Goal: Communication & Community: Answer question/provide support

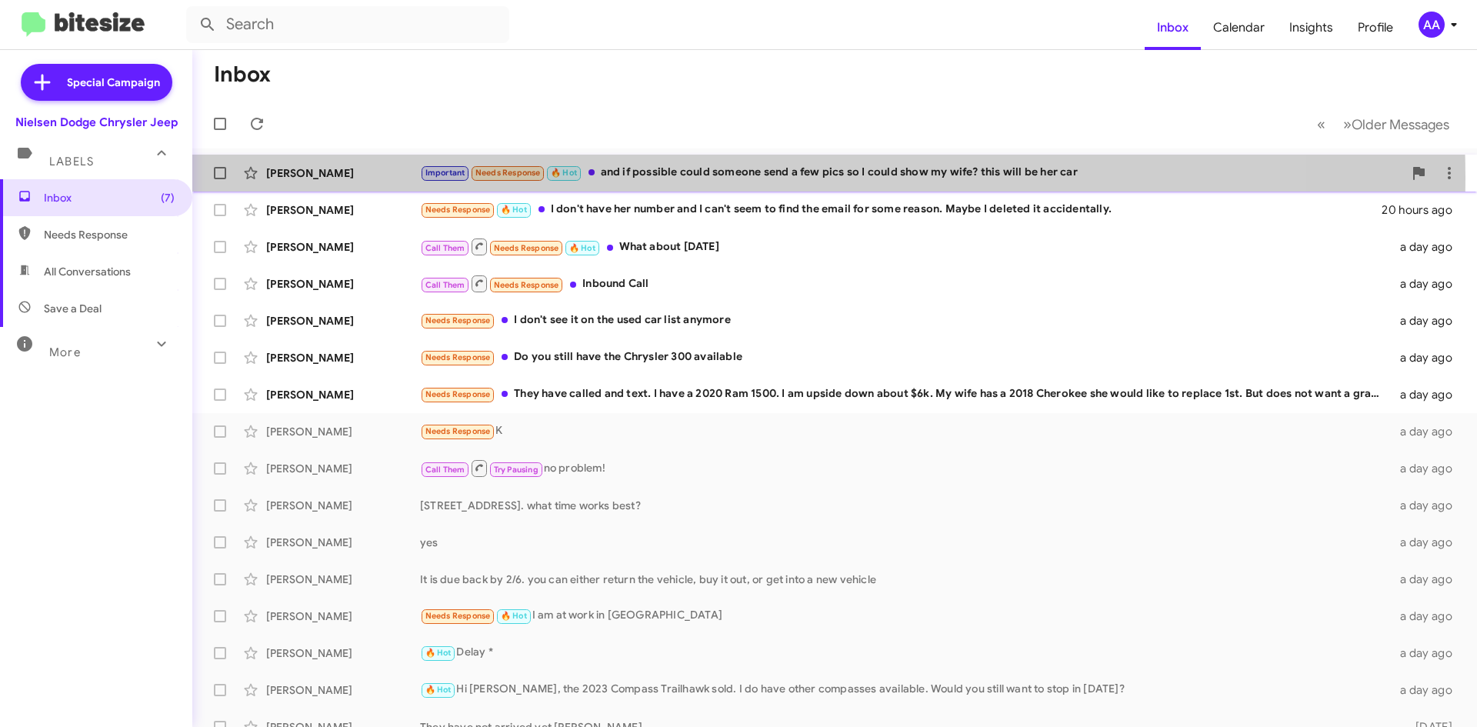
click at [701, 177] on div "Important Needs Response 🔥 Hot and if possible could someone send a few pics so…" at bounding box center [911, 173] width 983 height 18
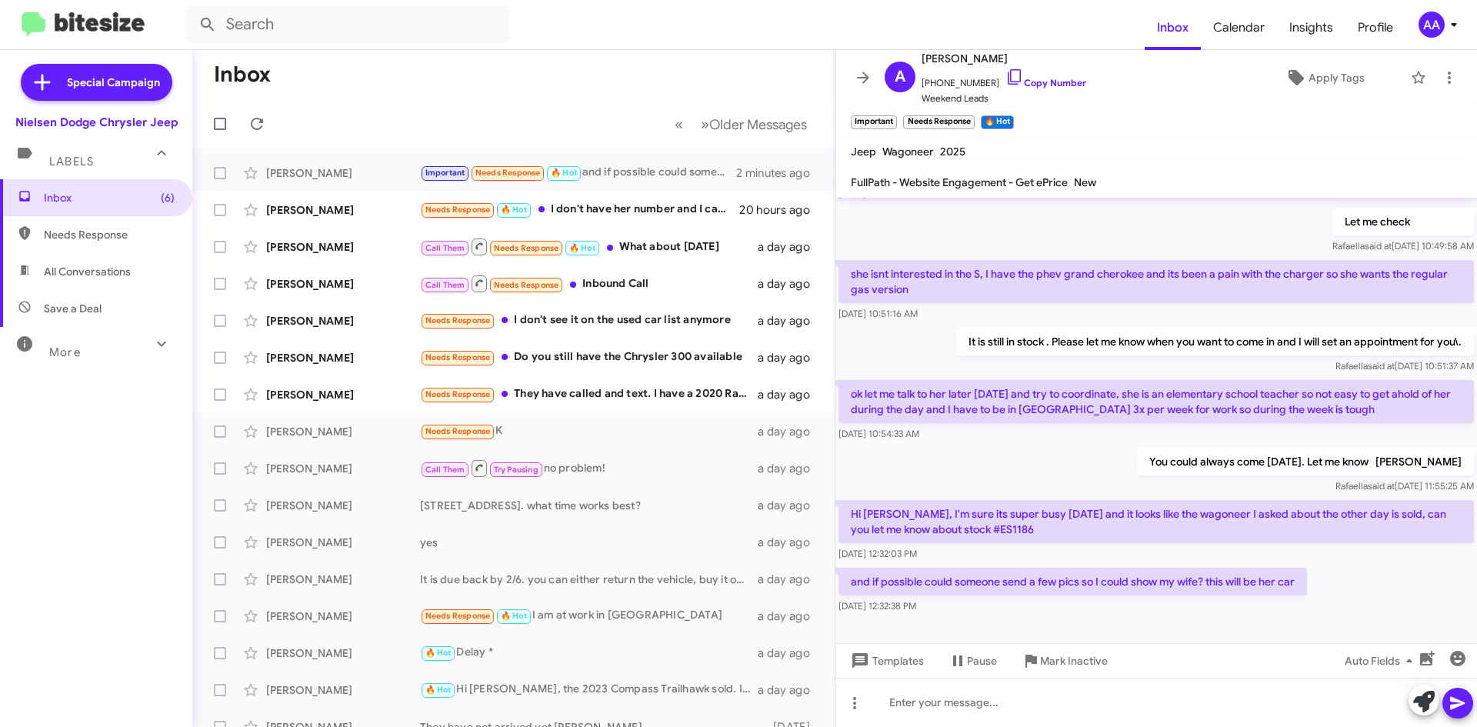
scroll to position [265, 0]
click at [971, 508] on p "Hi [PERSON_NAME], I'm sure its super busy [DATE] and it looks like the wagoneer…" at bounding box center [1155, 520] width 635 height 43
copy p "ES1186"
click at [920, 444] on div "You could always come [DATE]. Let me know [PERSON_NAME] said at [DATE] 11:55:25…" at bounding box center [1155, 470] width 641 height 52
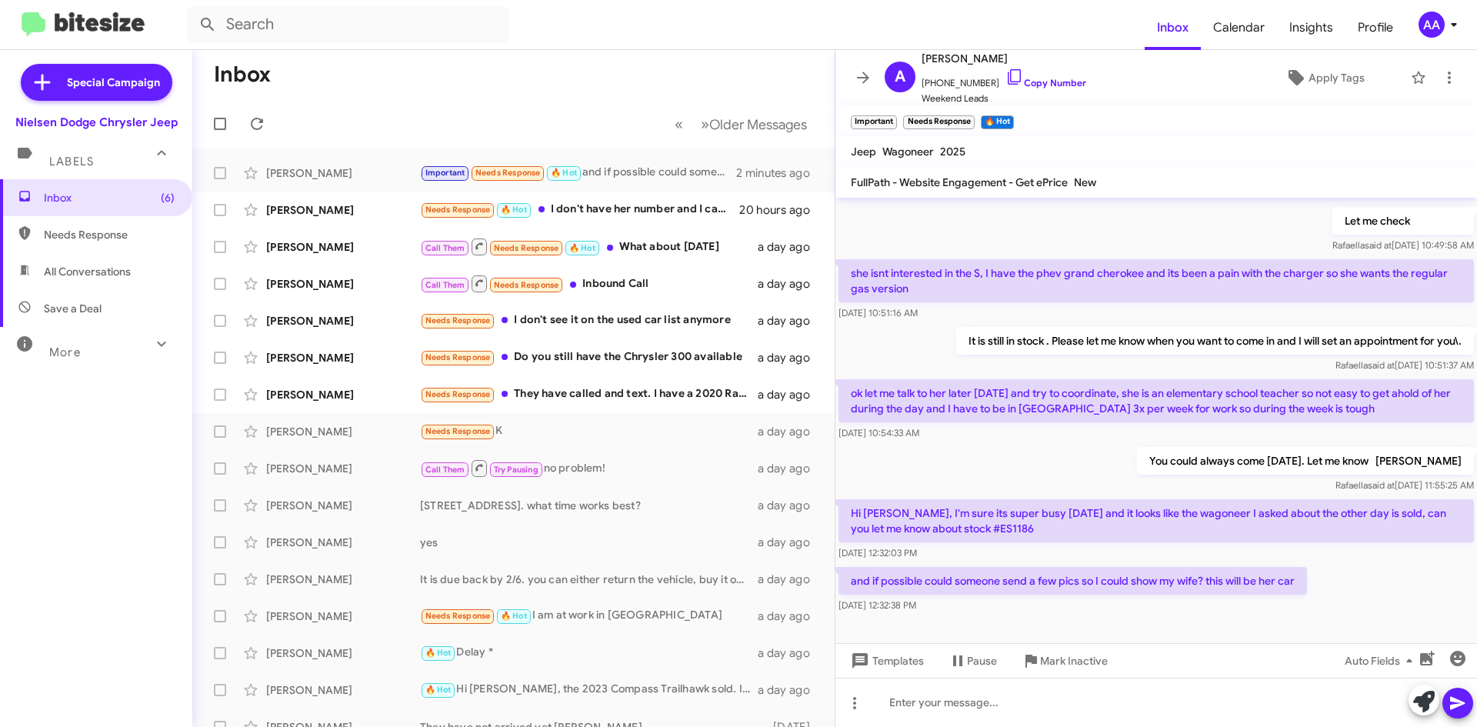
click at [925, 444] on div "You could always come [DATE]. Let me know [PERSON_NAME] said at [DATE] 11:55:25…" at bounding box center [1155, 470] width 641 height 52
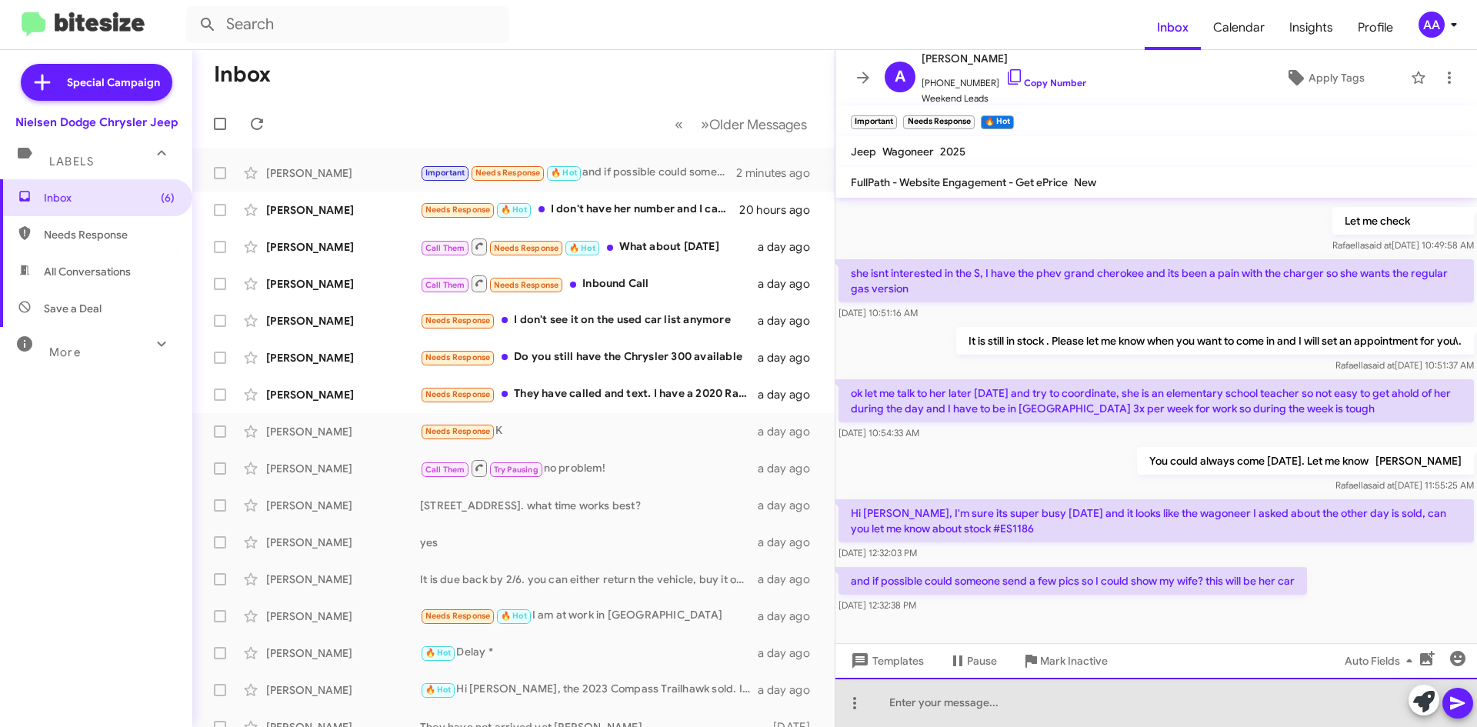
click at [948, 706] on div at bounding box center [1155, 702] width 641 height 49
click at [981, 718] on div "e51186" at bounding box center [1155, 702] width 641 height 49
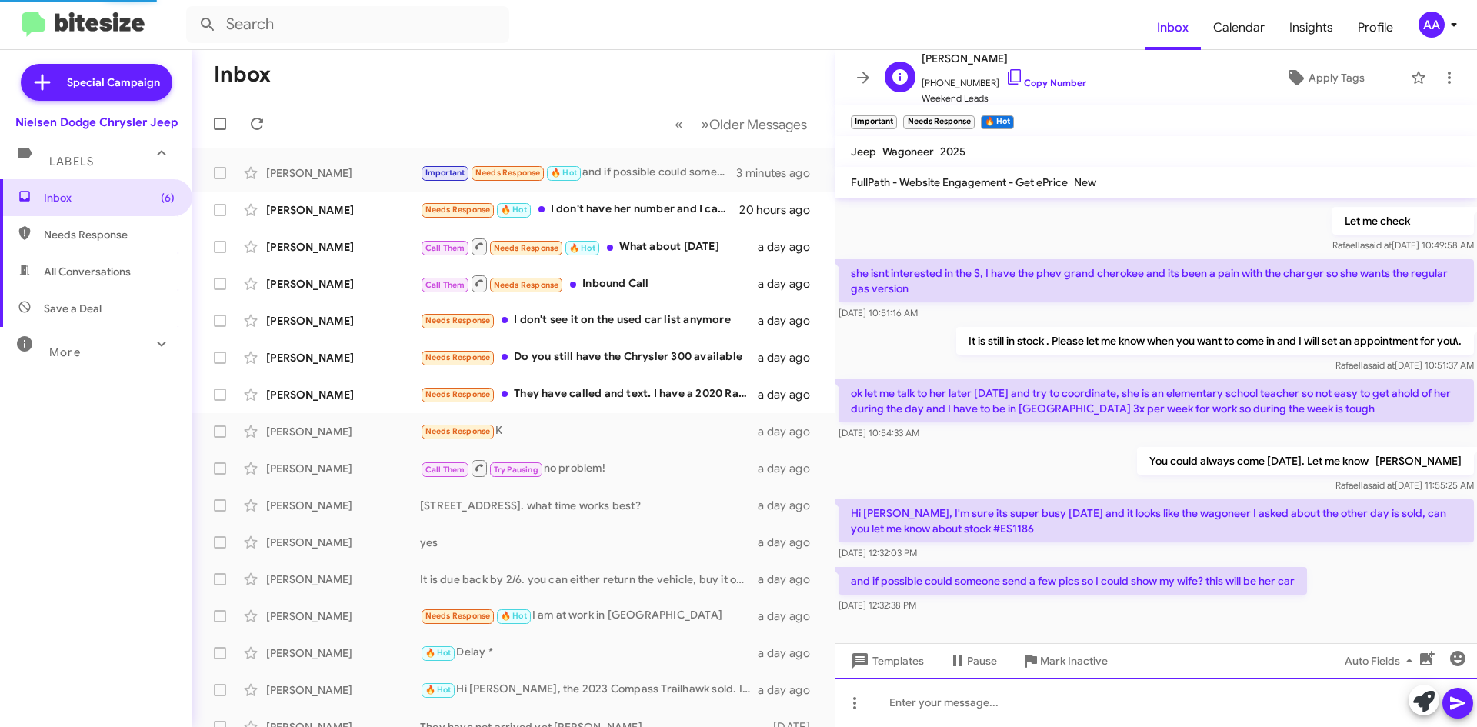
scroll to position [0, 0]
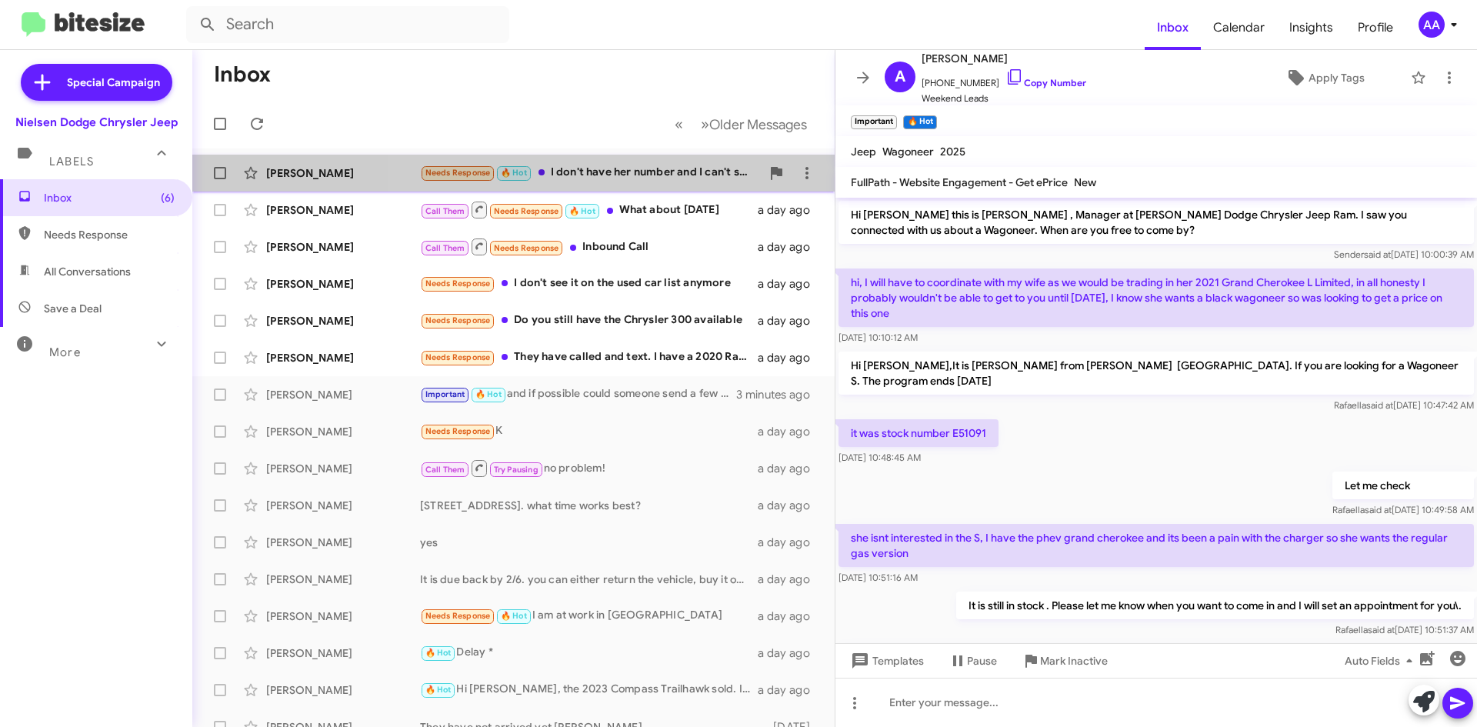
click at [646, 178] on div "Needs Response 🔥 Hot I don't have her number and I can't seem to find the email…" at bounding box center [590, 173] width 341 height 18
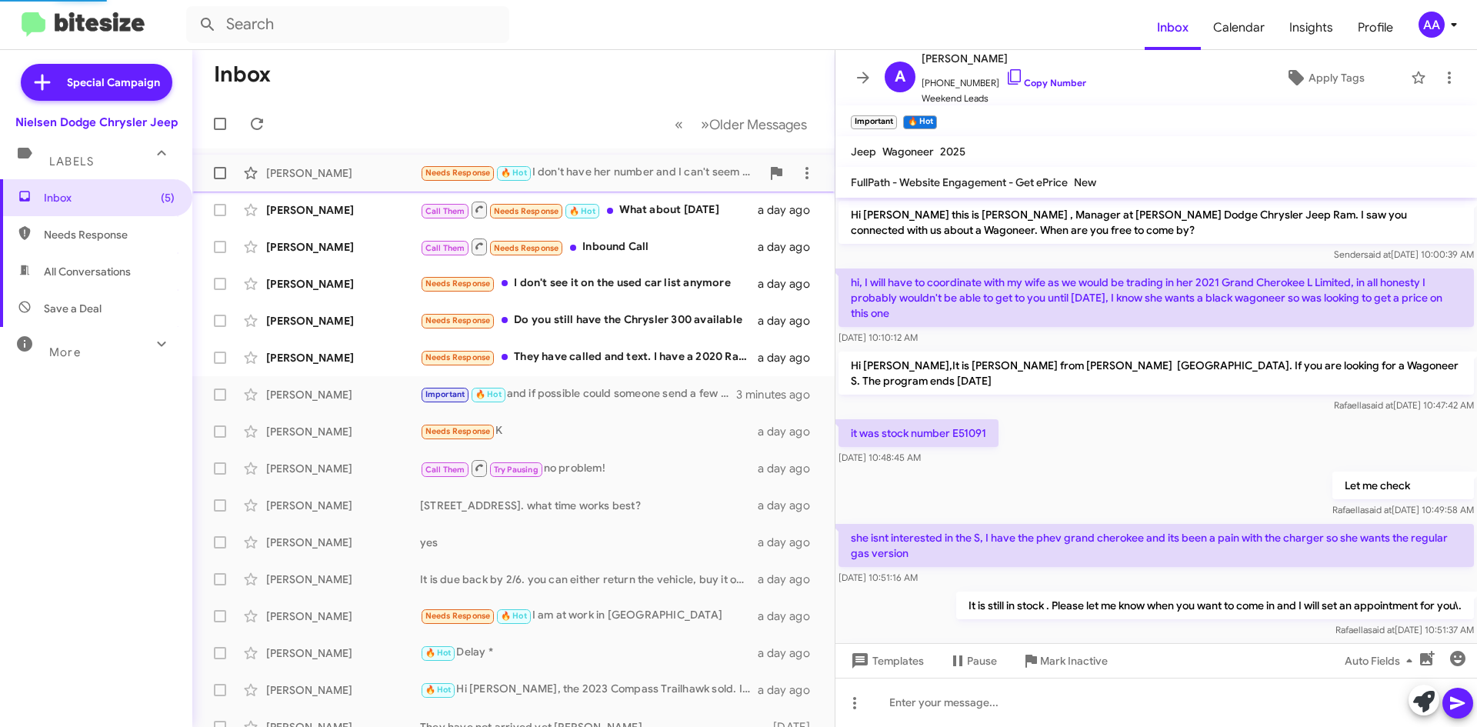
scroll to position [86, 0]
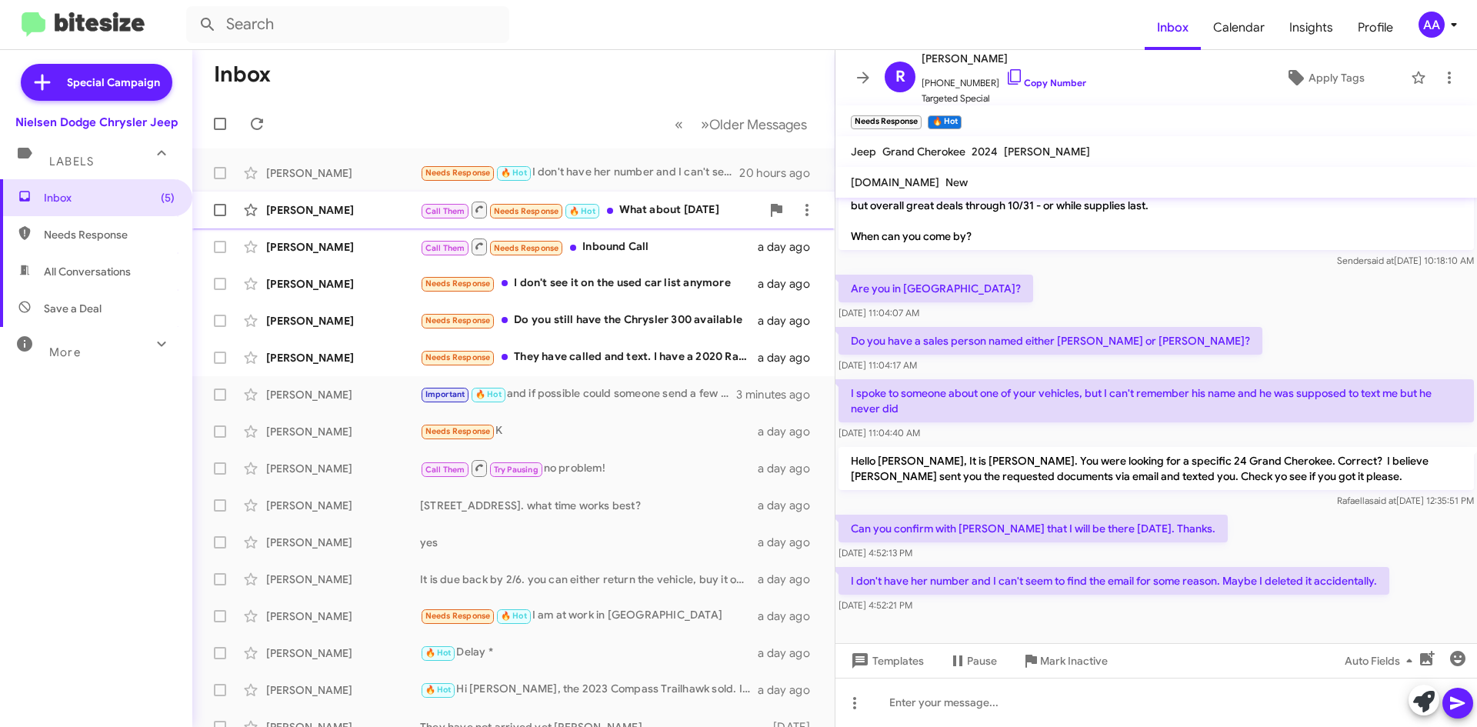
click at [678, 211] on div "Call Them Needs Response 🔥 Hot What about [DATE]" at bounding box center [590, 209] width 341 height 19
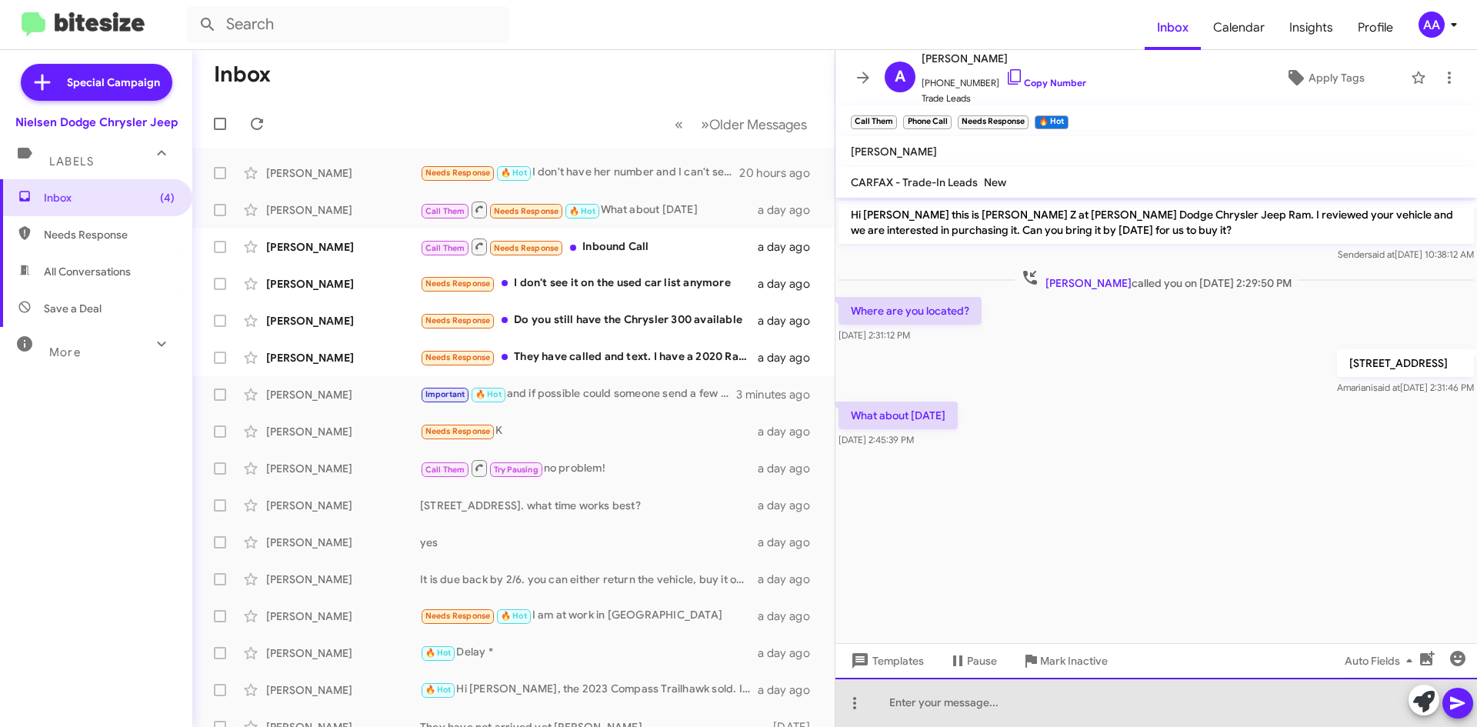
click at [922, 700] on div at bounding box center [1155, 702] width 641 height 49
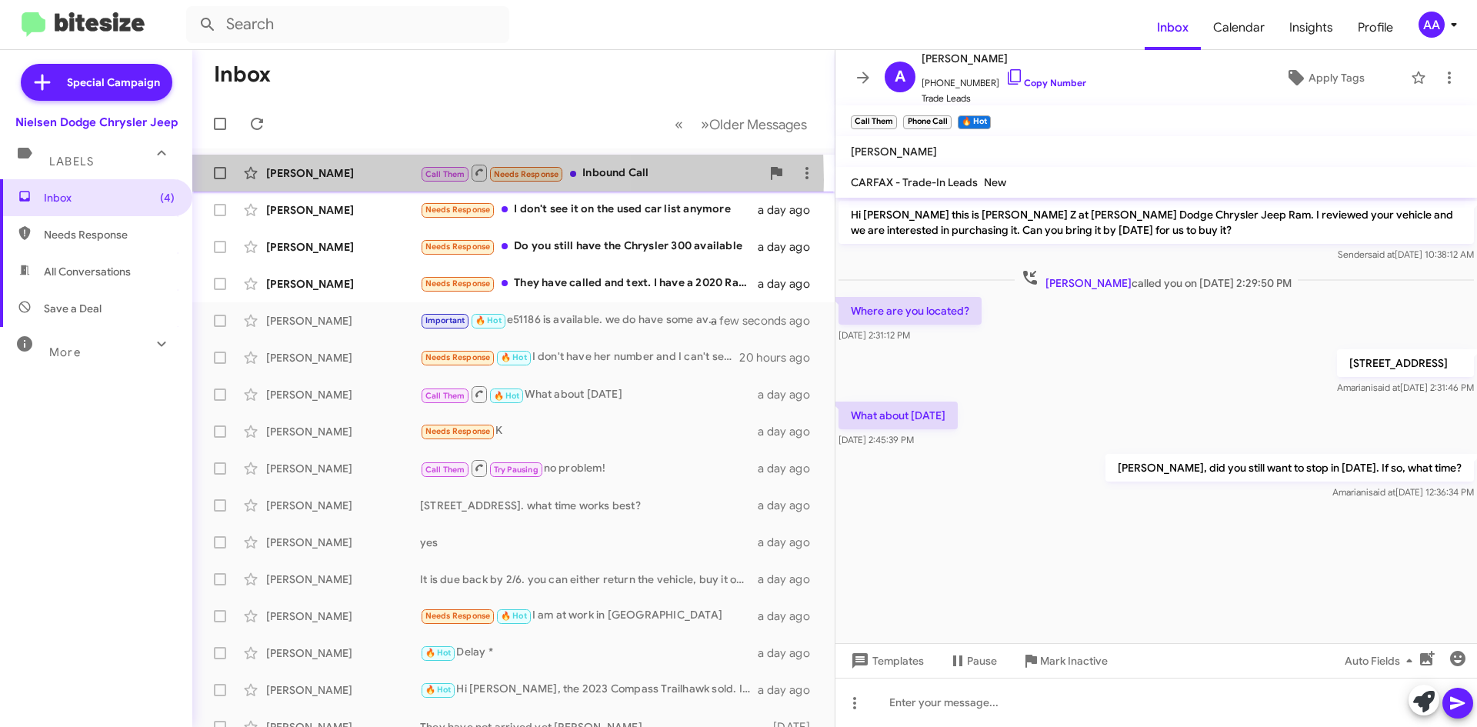
click at [336, 180] on div "[PERSON_NAME]" at bounding box center [343, 172] width 154 height 15
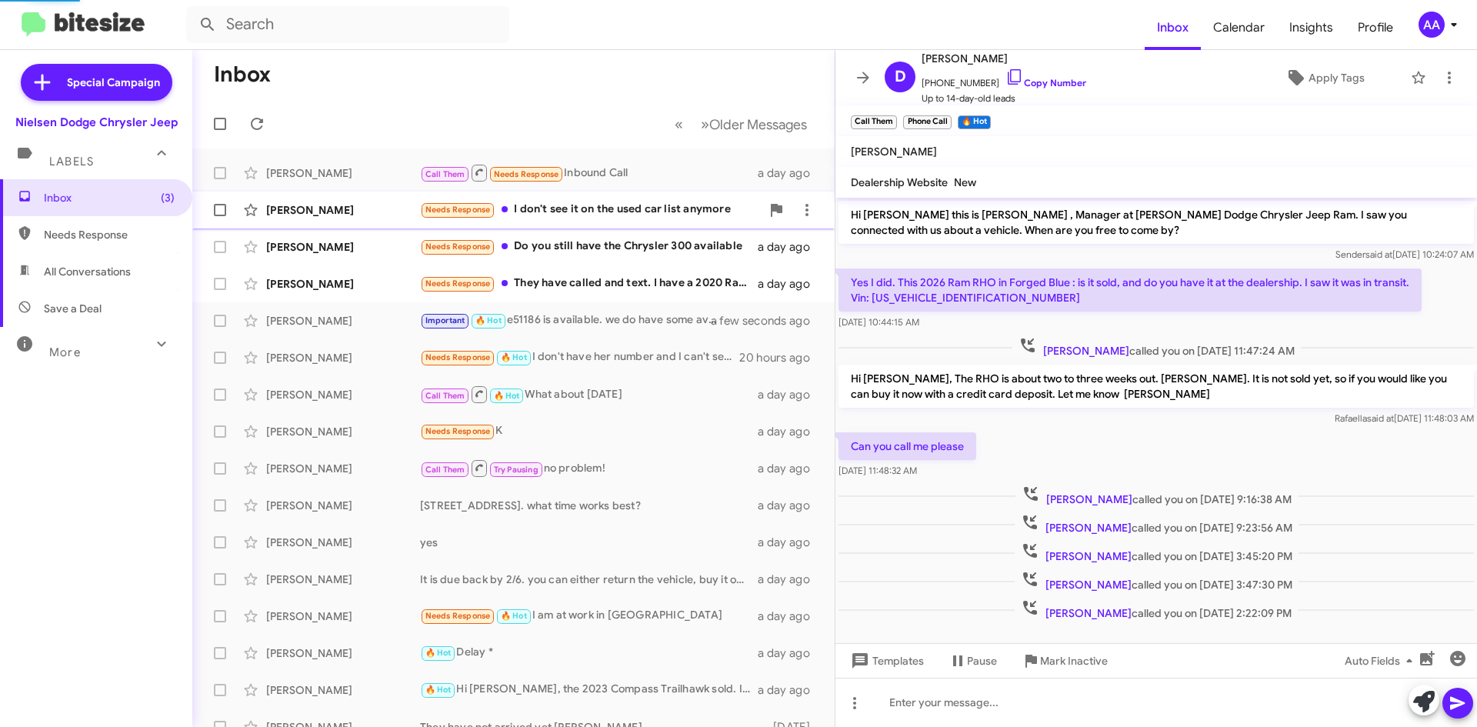
scroll to position [19, 0]
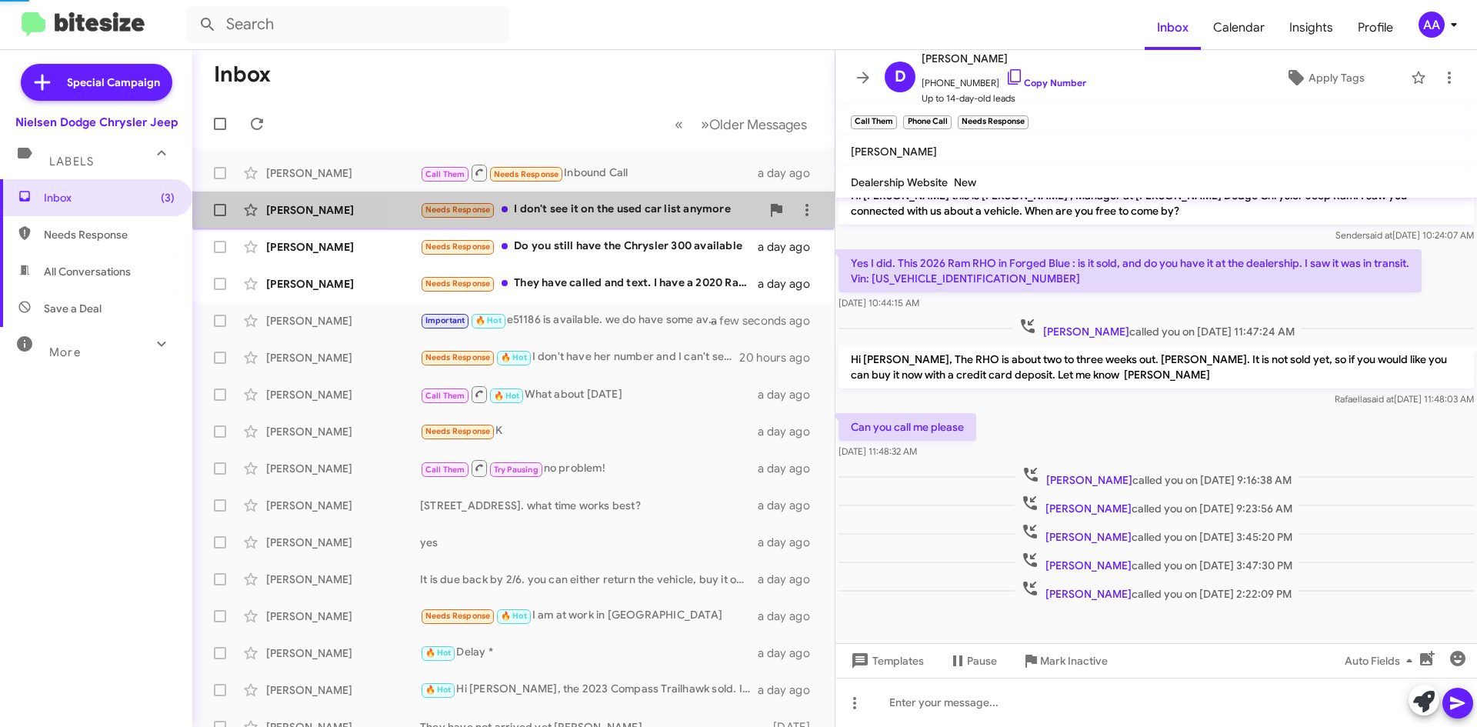
click at [631, 206] on div "Needs Response I don't see it on the used car list anymore" at bounding box center [590, 210] width 341 height 18
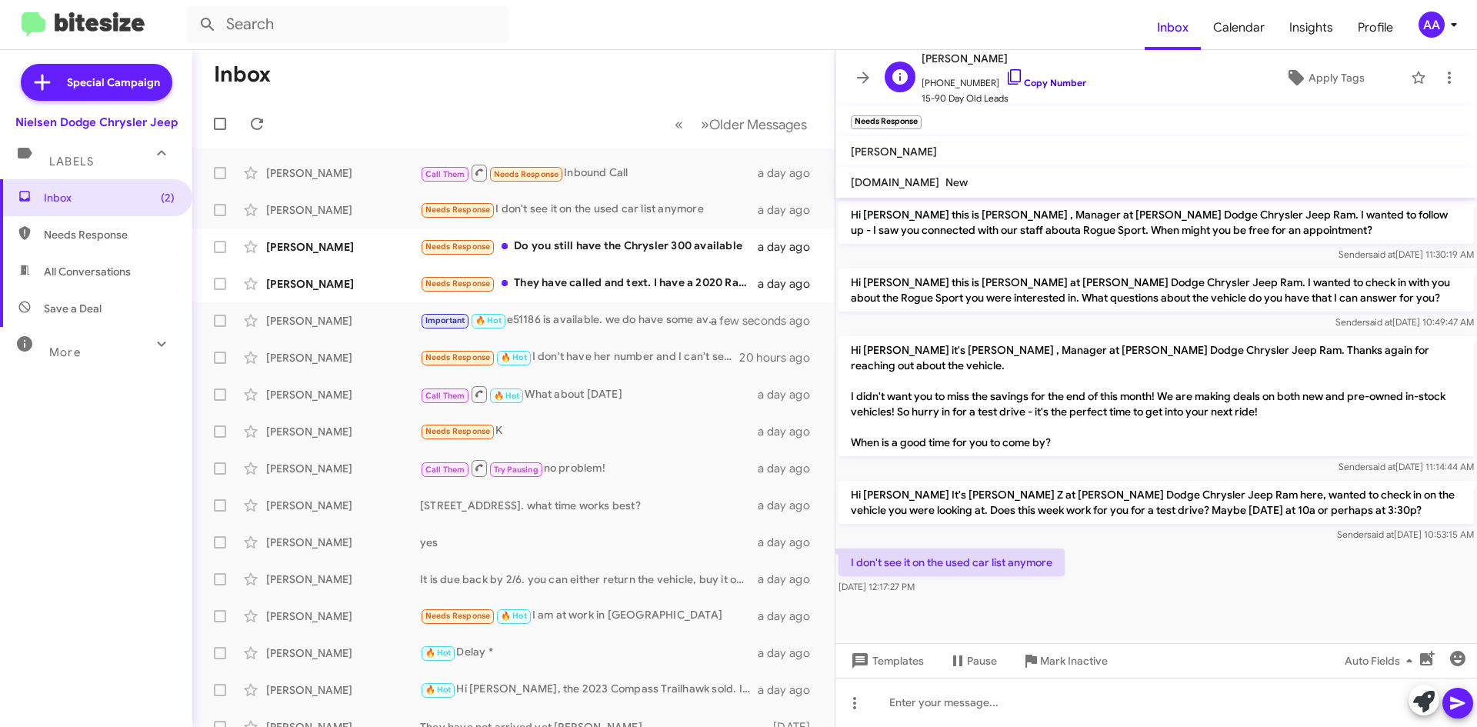
click at [1034, 83] on link "Copy Number" at bounding box center [1045, 83] width 81 height 12
click at [868, 75] on icon at bounding box center [863, 77] width 18 height 18
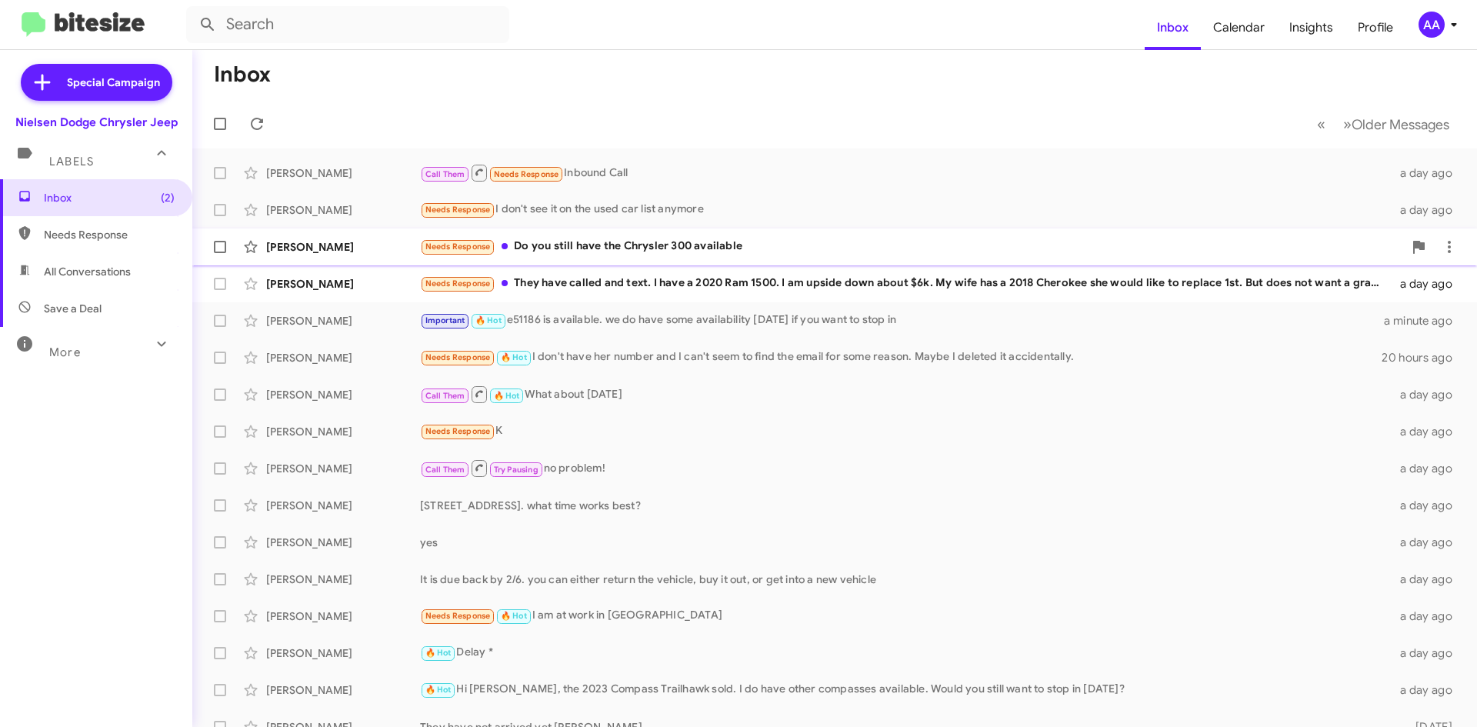
click at [778, 244] on div "Needs Response Do you still have the Chrysler 300 available" at bounding box center [911, 247] width 983 height 18
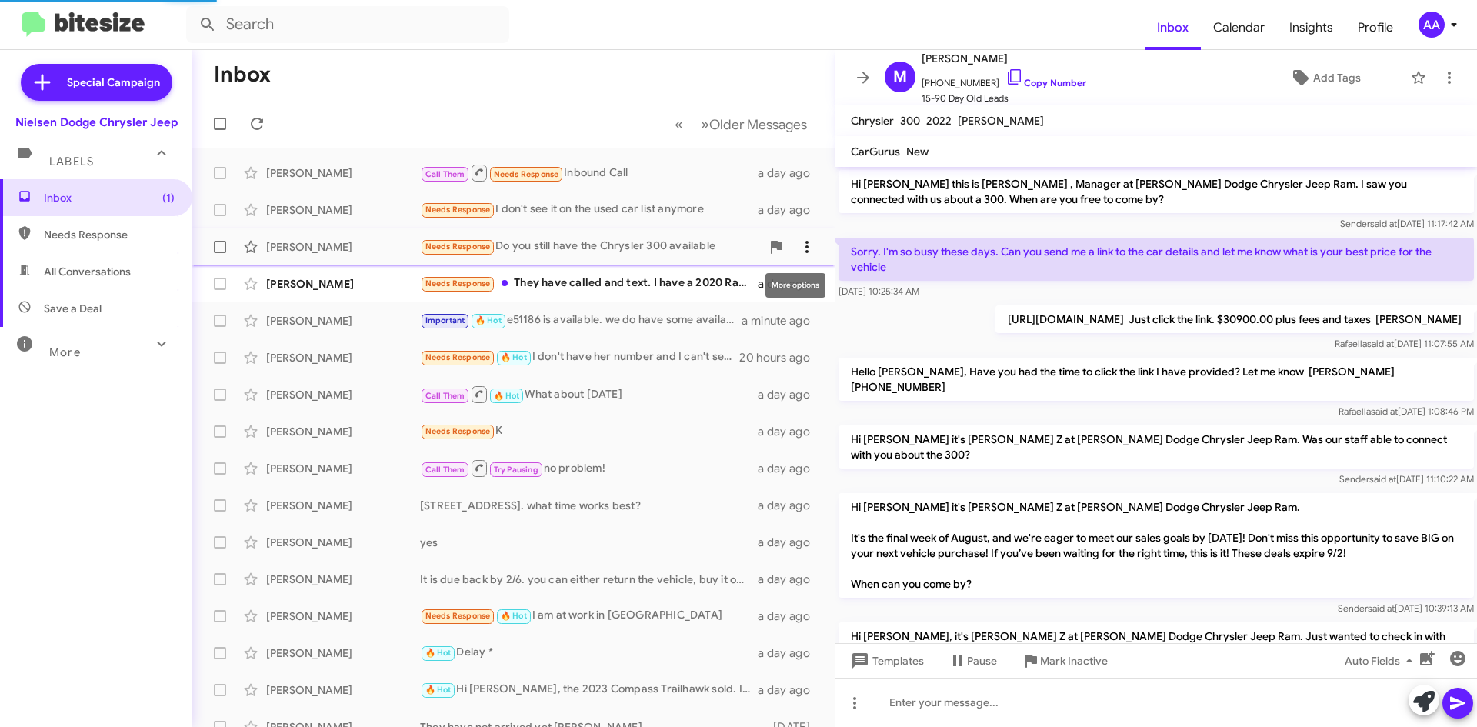
scroll to position [776, 0]
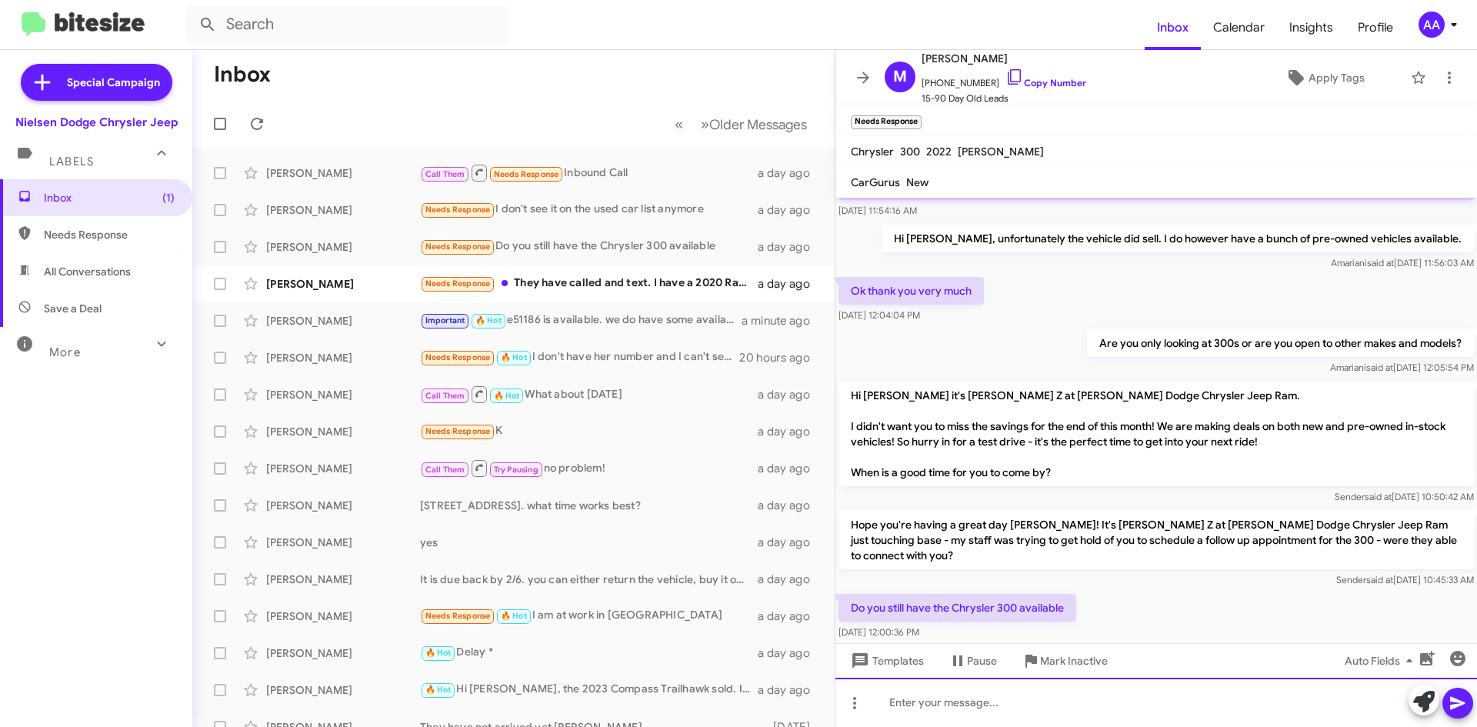
click at [940, 701] on div at bounding box center [1155, 702] width 641 height 49
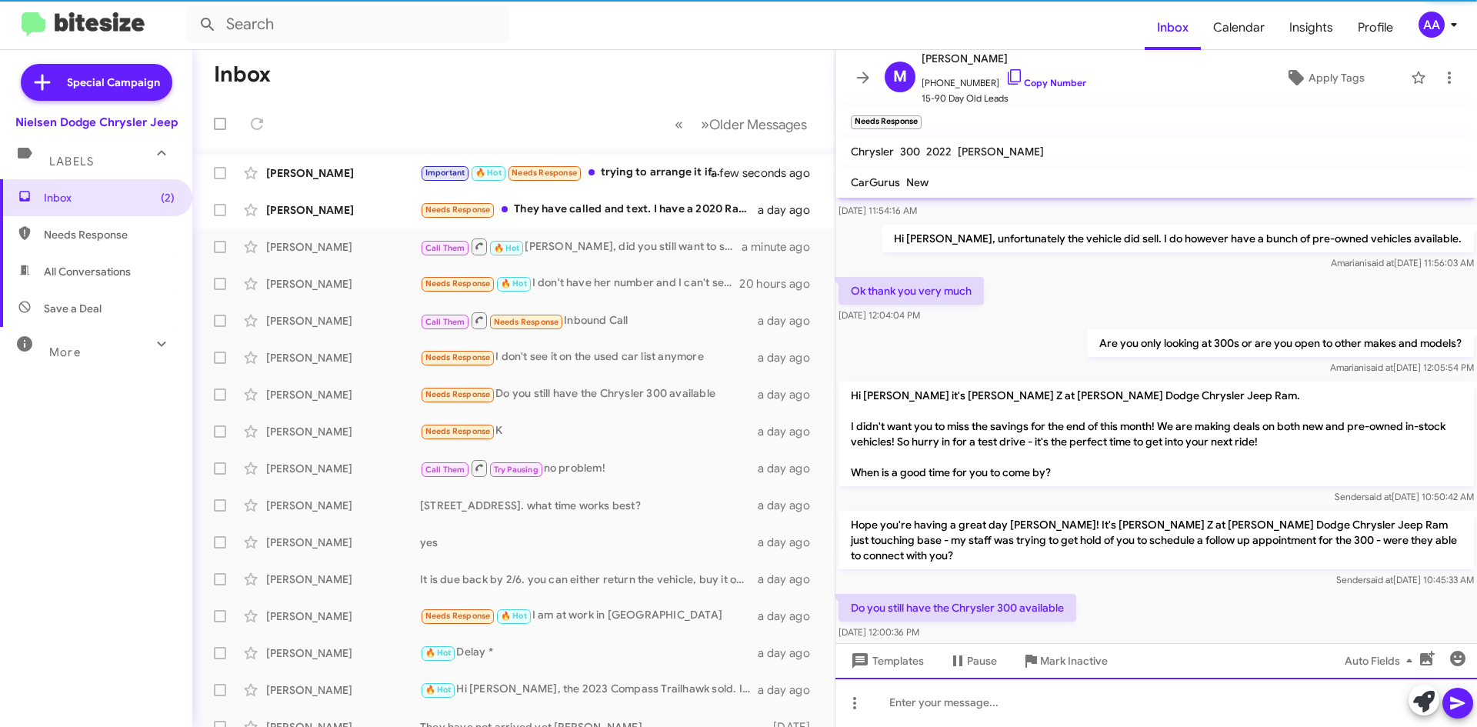
scroll to position [0, 0]
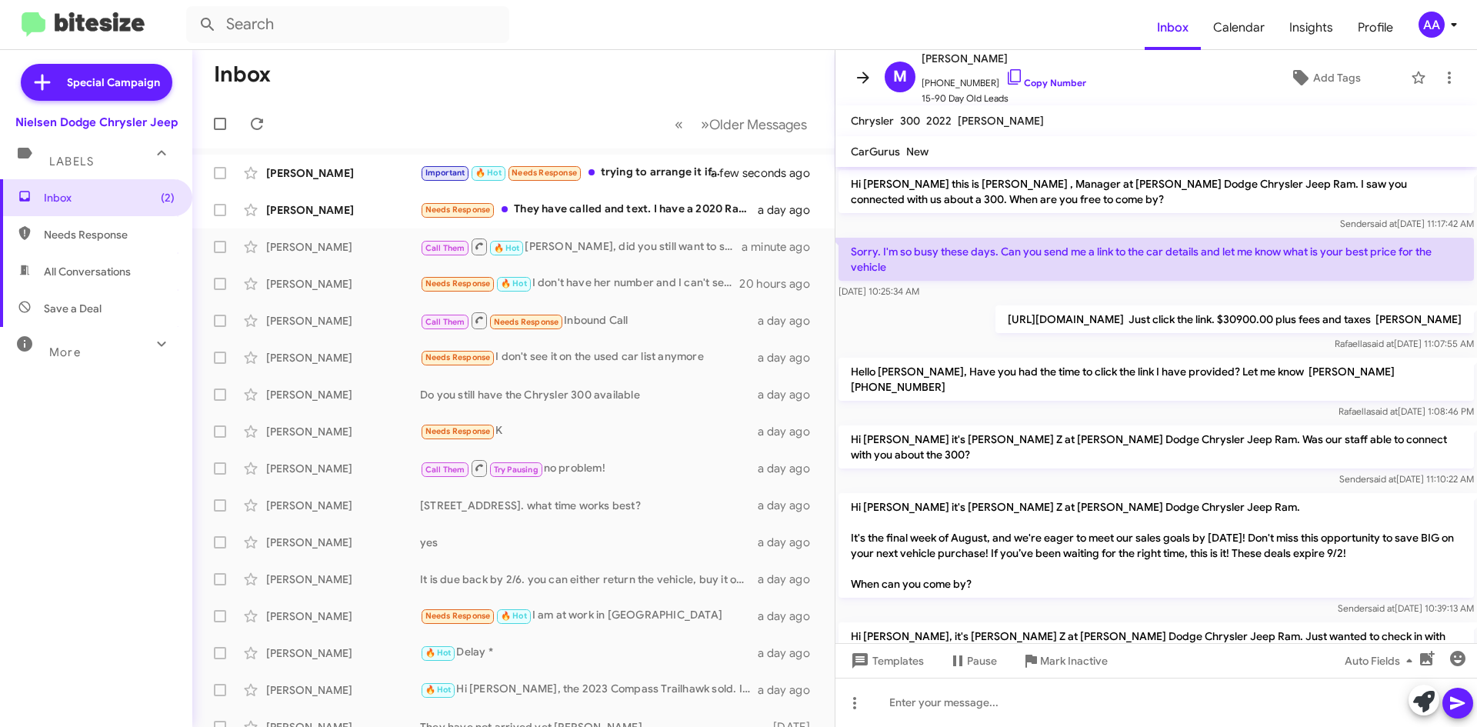
click at [867, 66] on button at bounding box center [863, 77] width 31 height 31
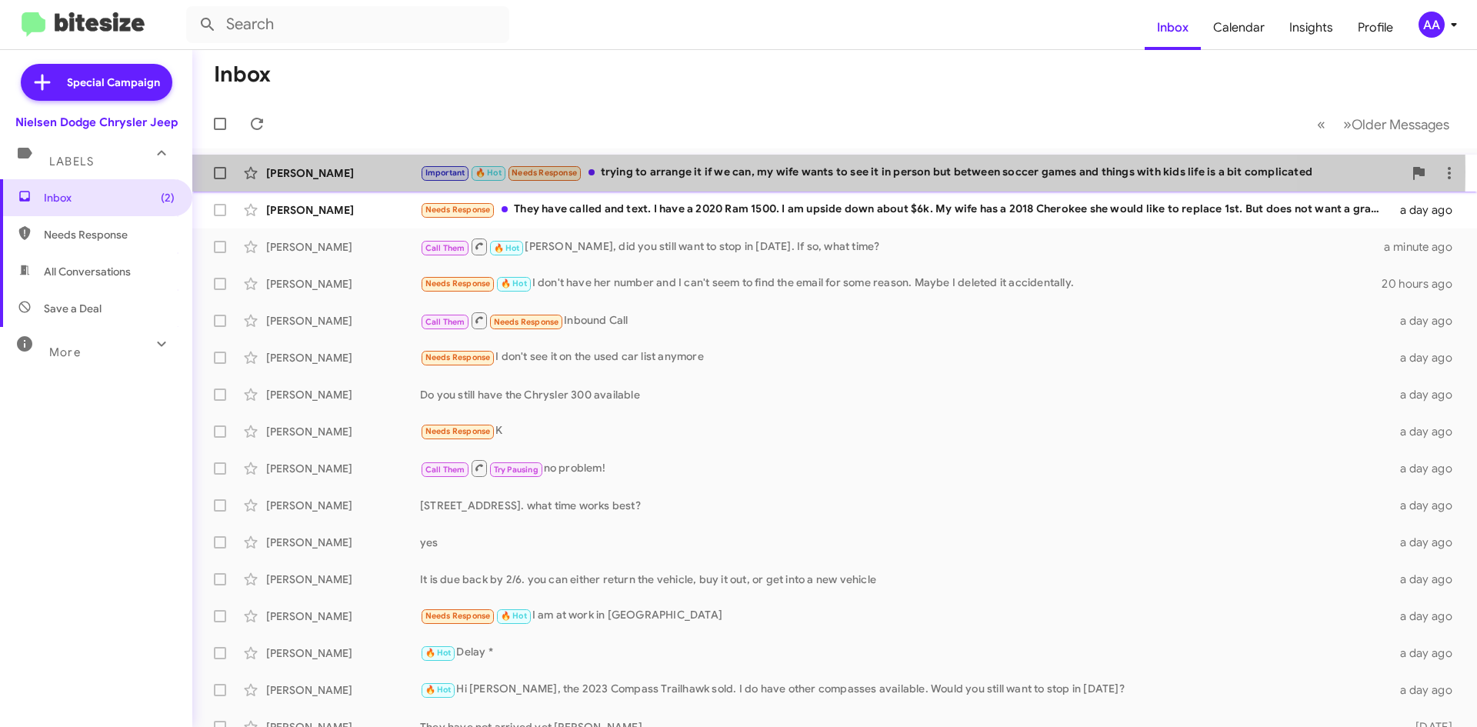
click at [794, 172] on div "Important 🔥 Hot Needs Response trying to arrange it if we can, my wife wants to…" at bounding box center [911, 173] width 983 height 18
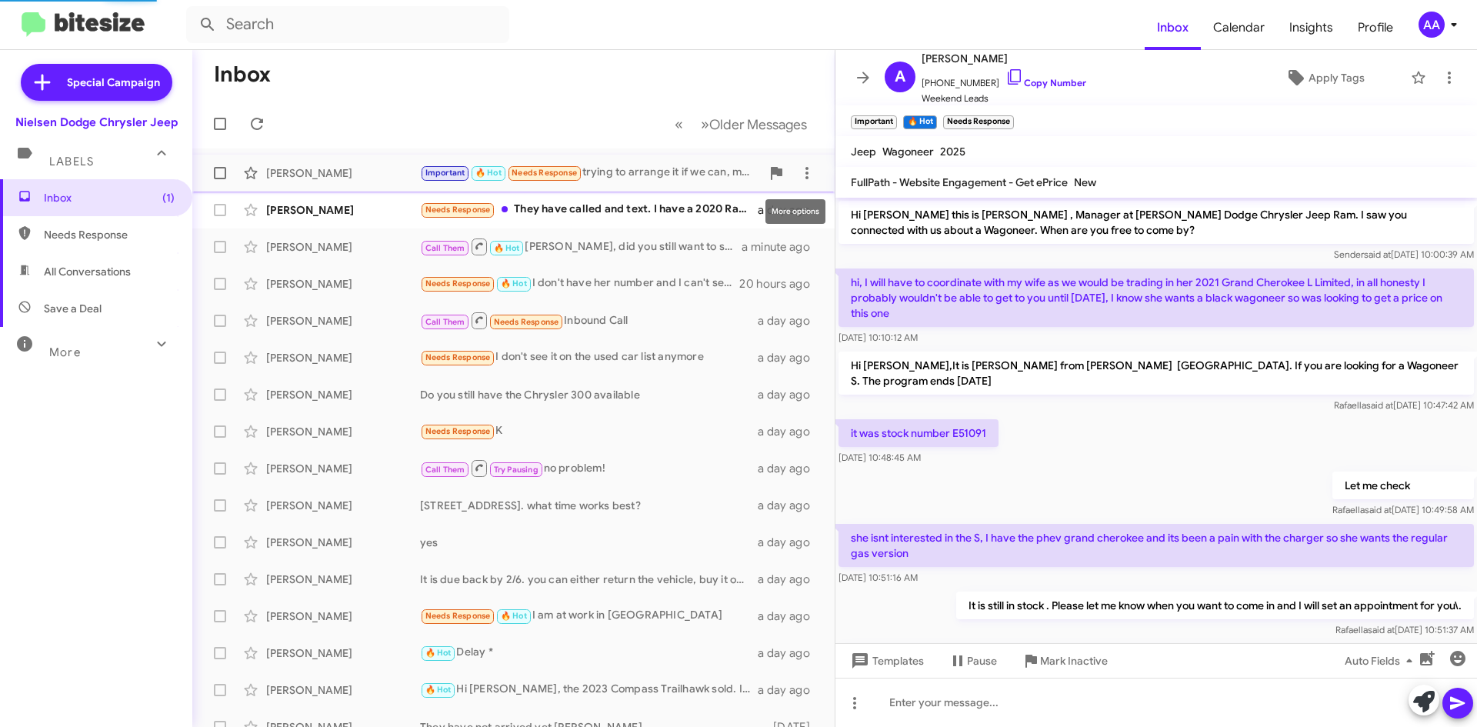
scroll to position [361, 0]
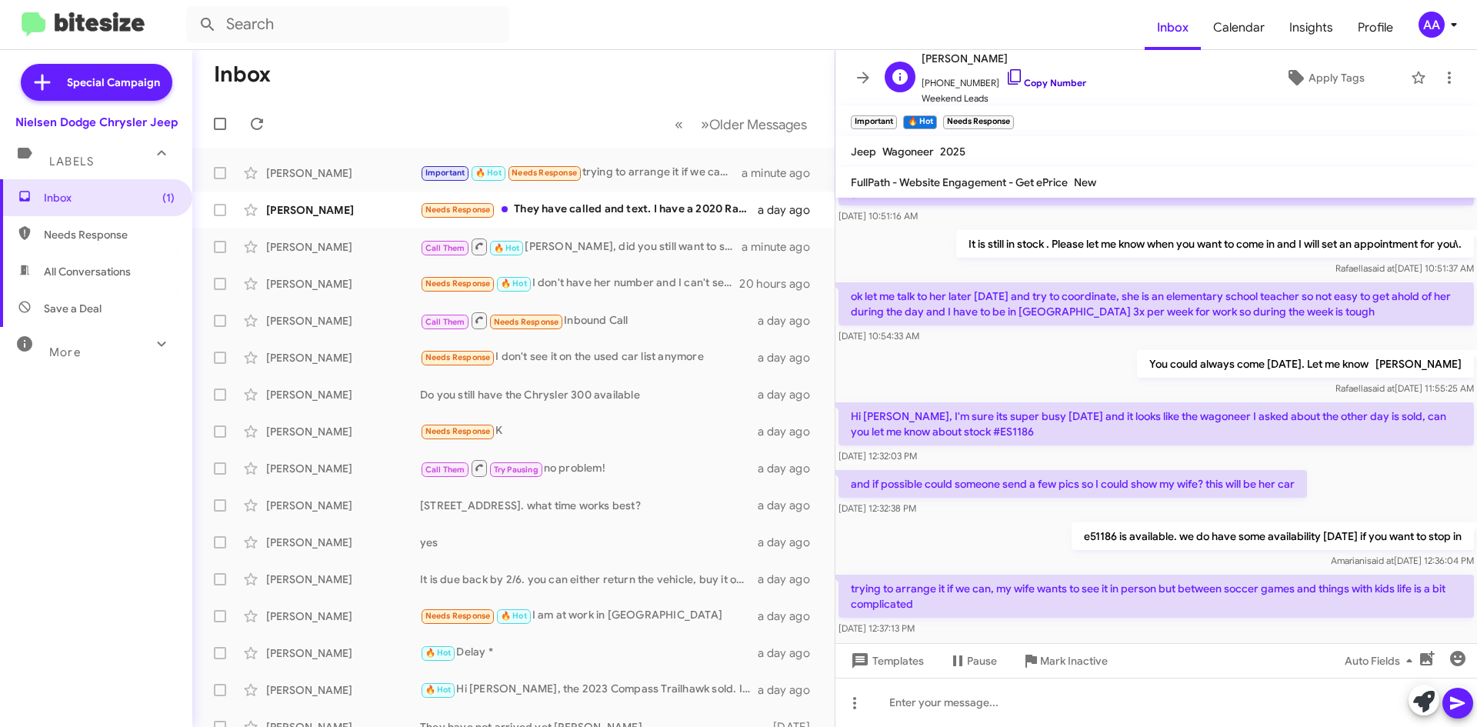
click at [1035, 85] on link "Copy Number" at bounding box center [1045, 83] width 81 height 12
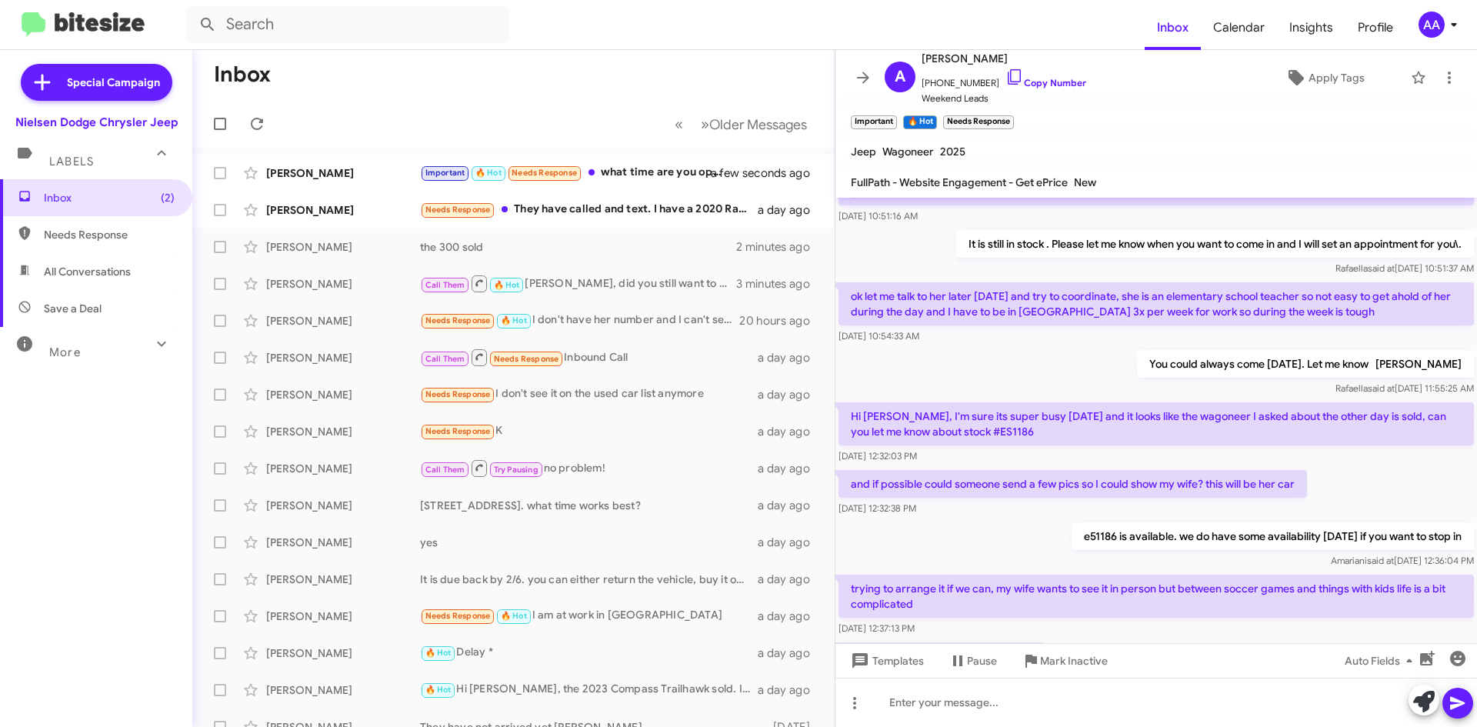
scroll to position [0, 0]
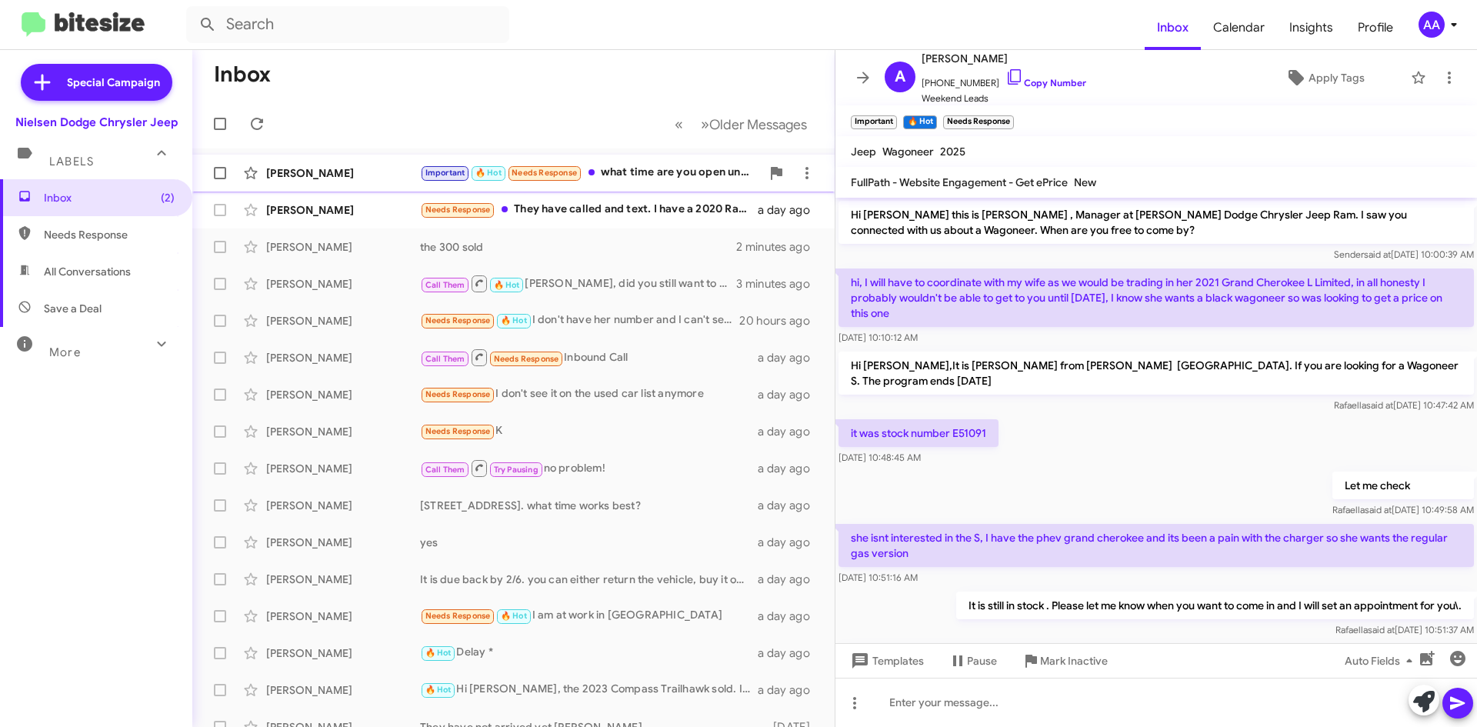
click at [671, 168] on div "Important 🔥 Hot Needs Response what time are you open until [DATE]?" at bounding box center [590, 173] width 341 height 18
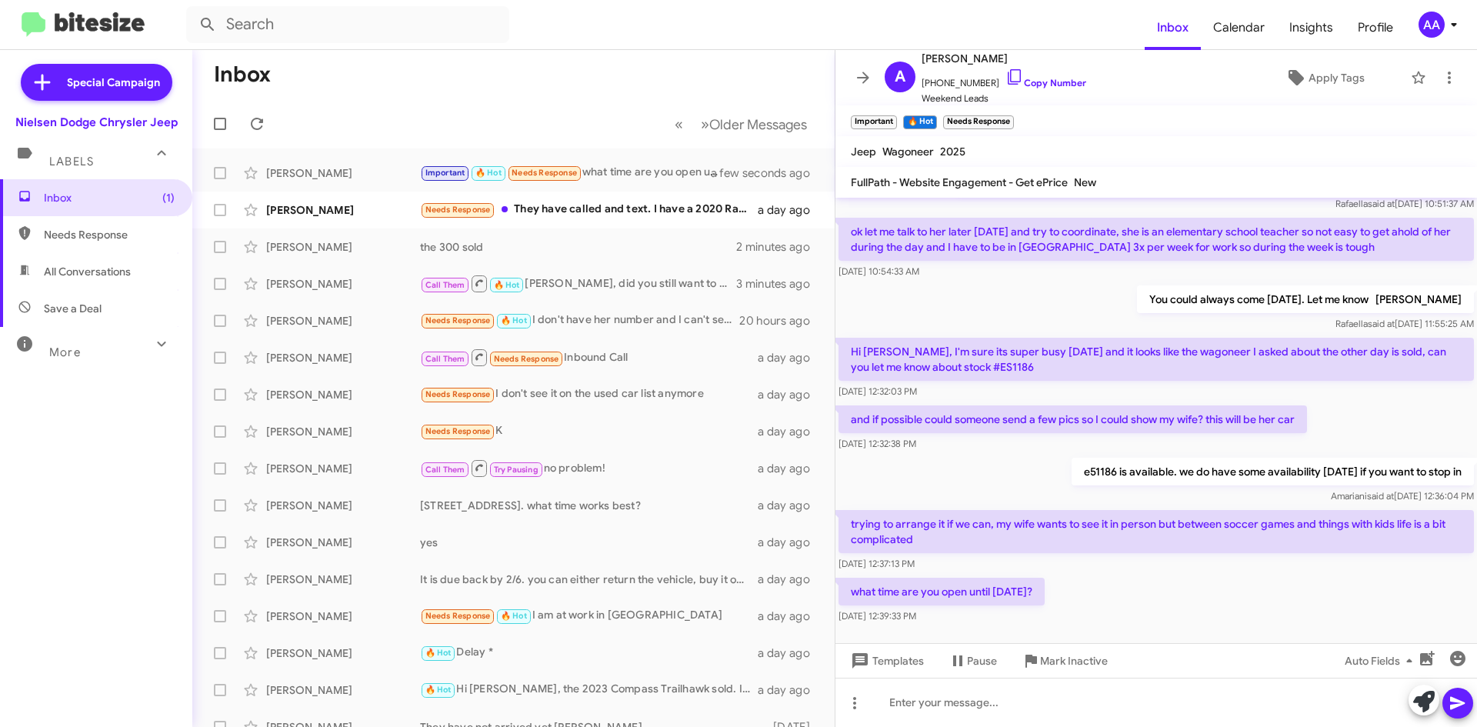
scroll to position [448, 0]
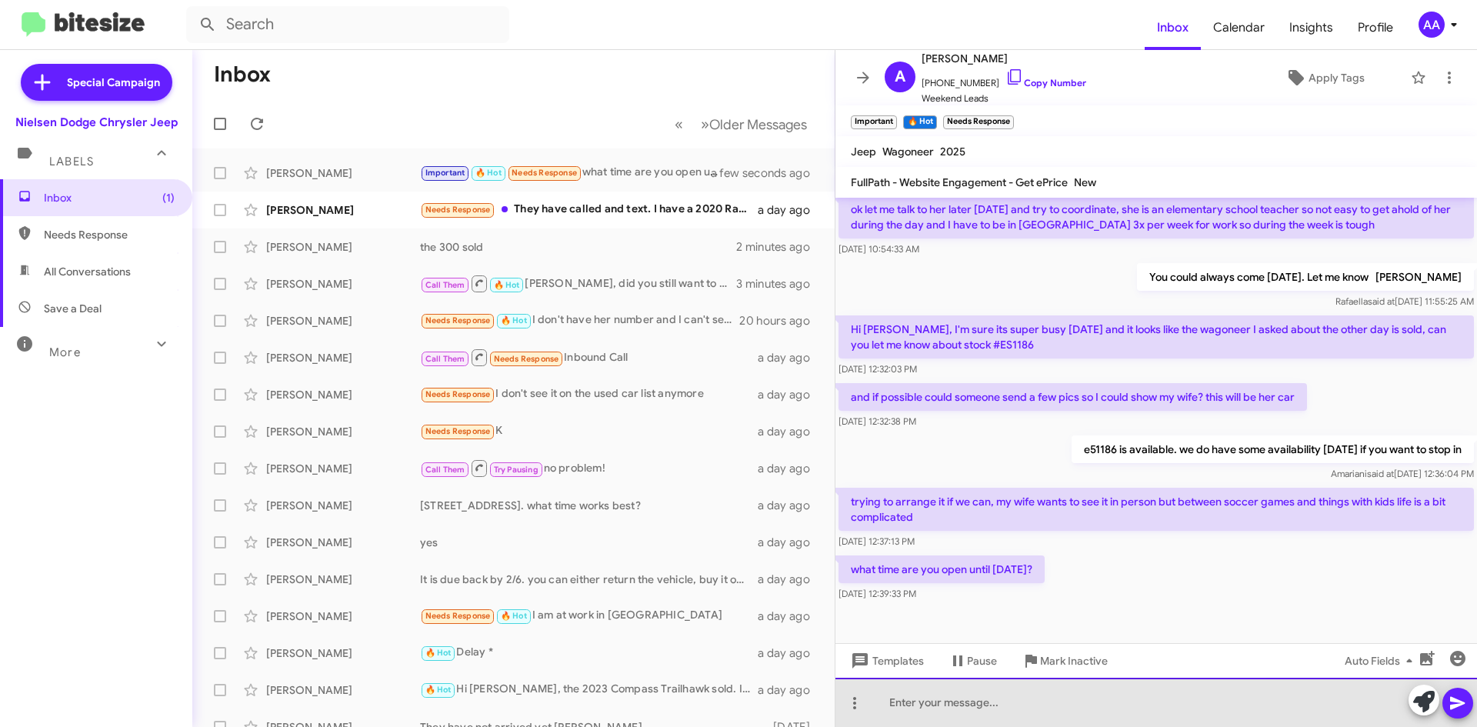
click at [883, 708] on div at bounding box center [1155, 702] width 641 height 49
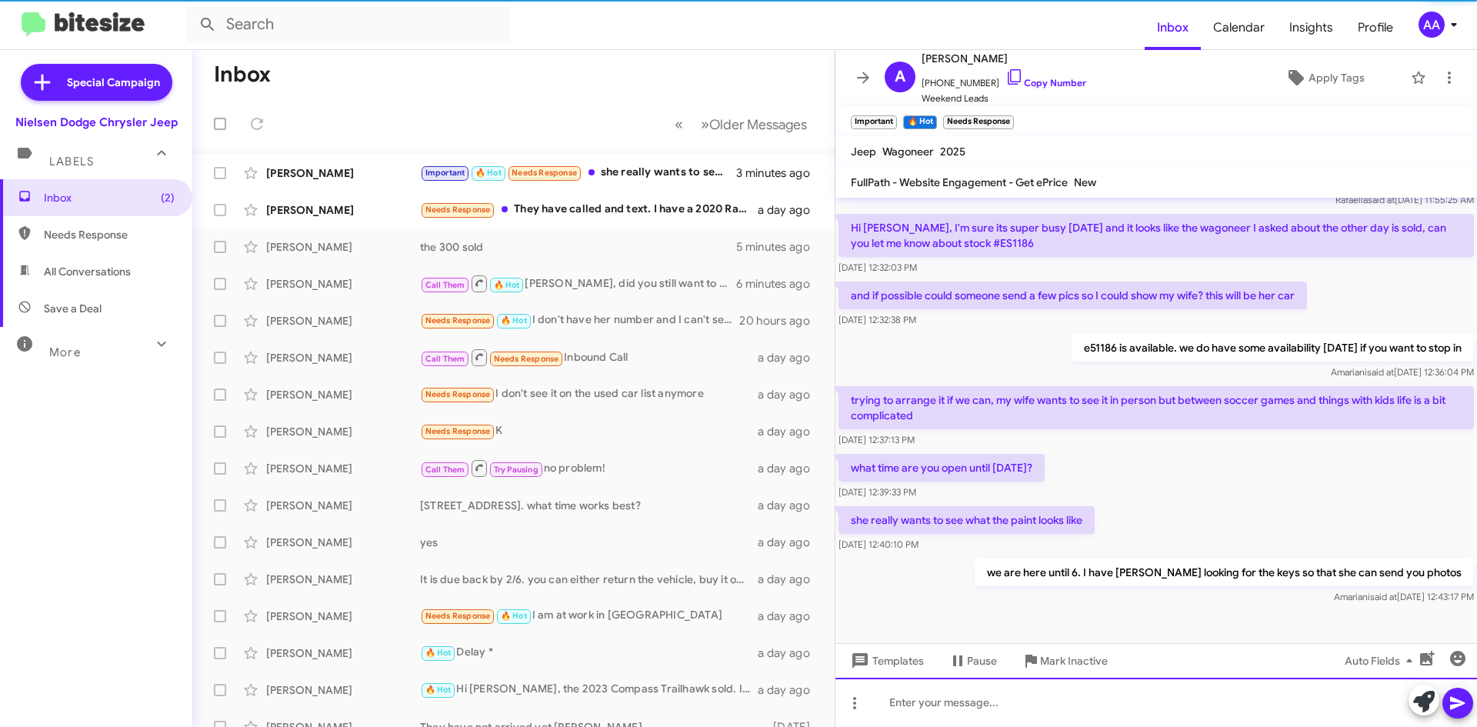
scroll to position [561, 0]
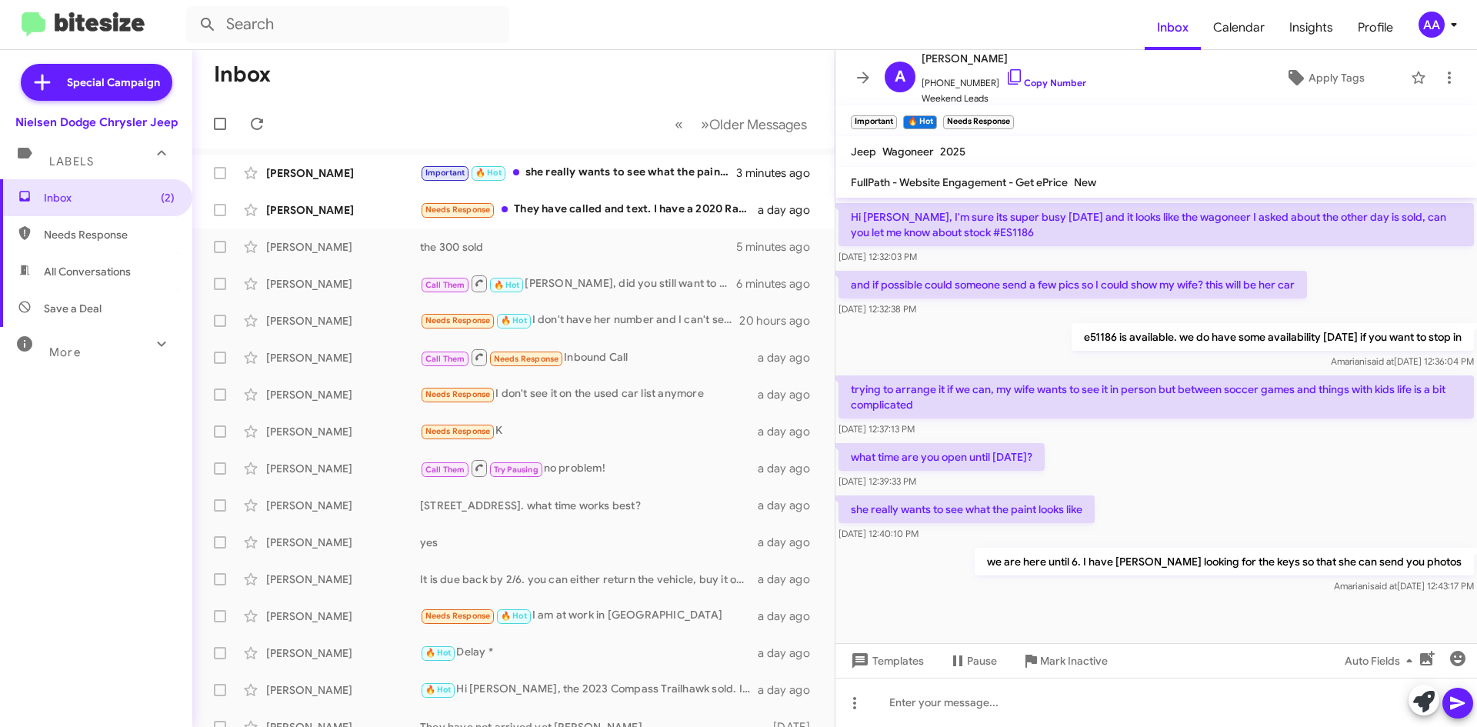
click at [978, 575] on div "we are here until 6. I have [PERSON_NAME] looking for the keys so that she can …" at bounding box center [1155, 571] width 641 height 52
click at [561, 171] on div "Important 🔥 Hot she really wants to see what the paint looks like" at bounding box center [590, 173] width 341 height 18
click at [861, 78] on icon at bounding box center [863, 78] width 12 height 12
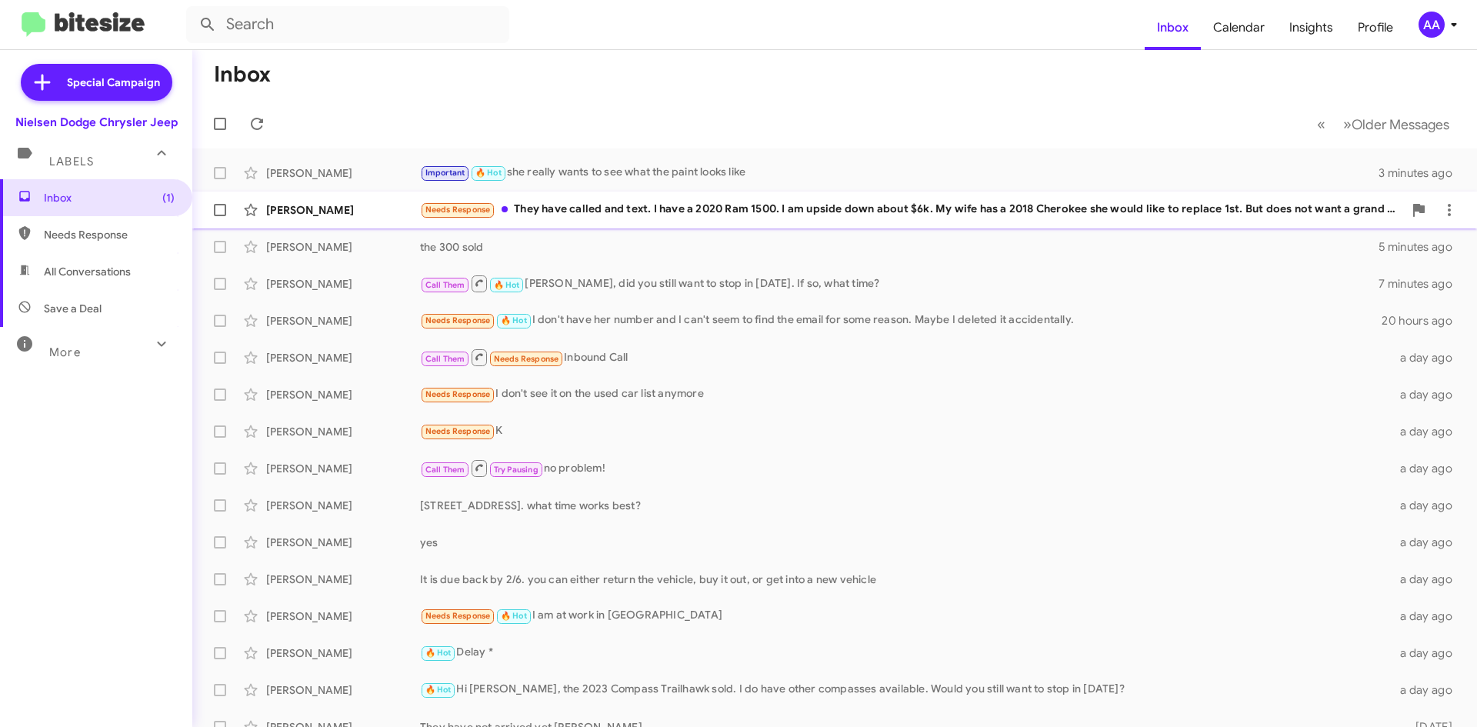
click at [574, 219] on div "[PERSON_NAME] Needs Response They have called and text. I have a 2020 Ram 1500.…" at bounding box center [835, 210] width 1260 height 31
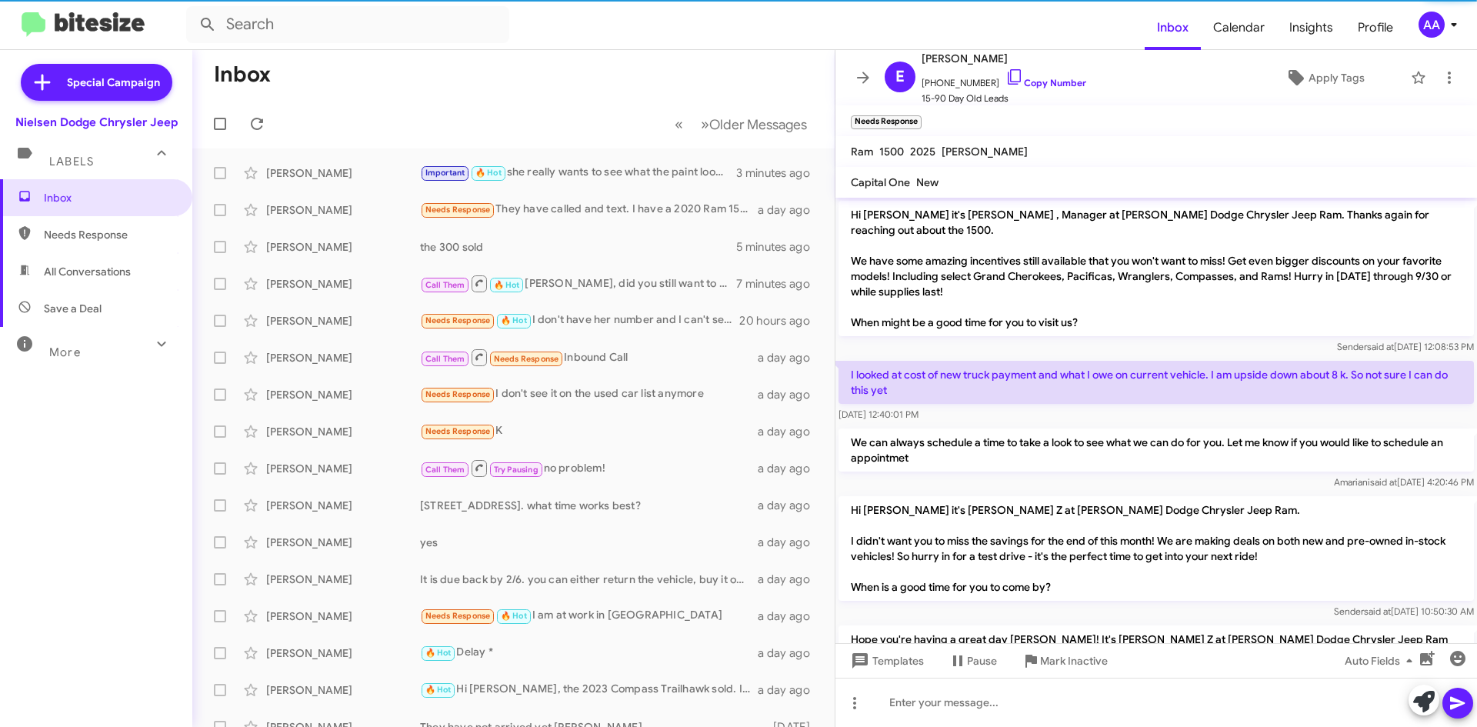
scroll to position [92, 0]
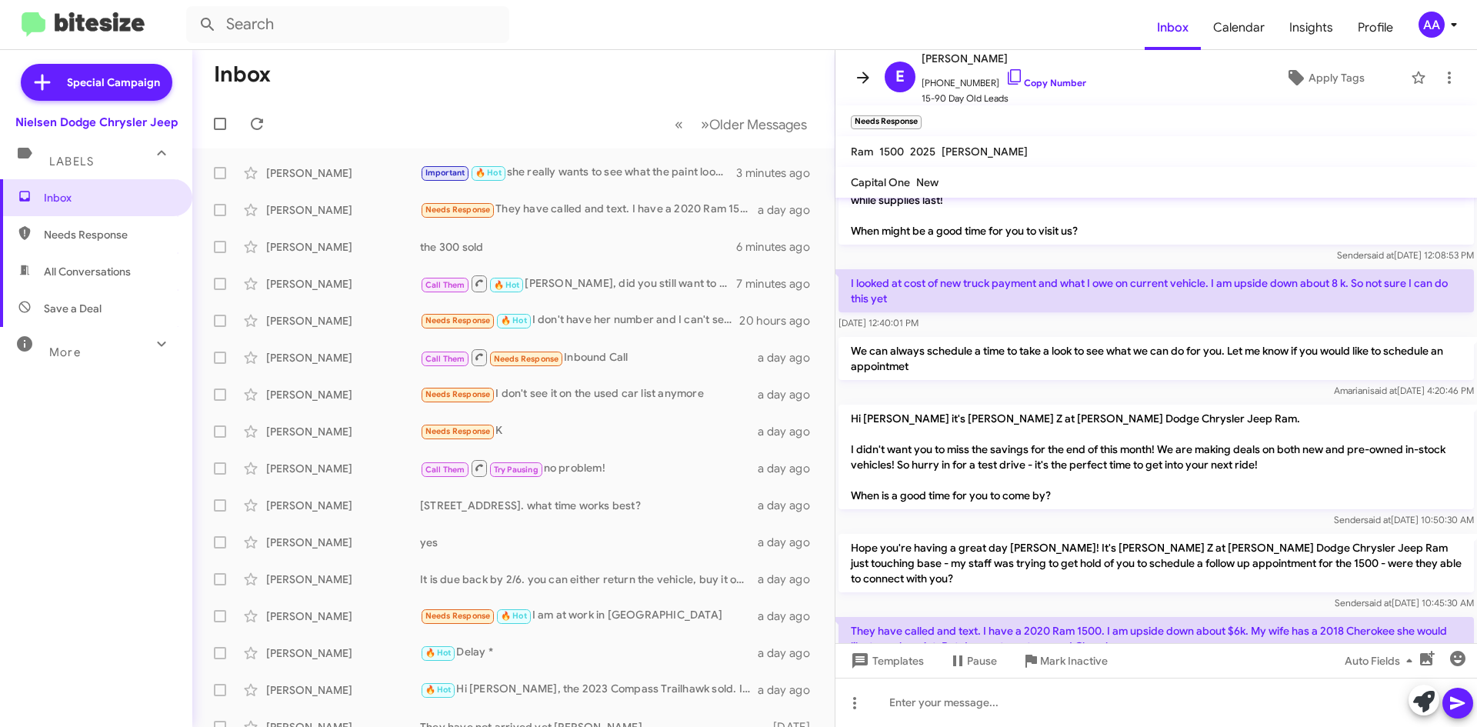
click at [857, 77] on icon at bounding box center [863, 77] width 18 height 18
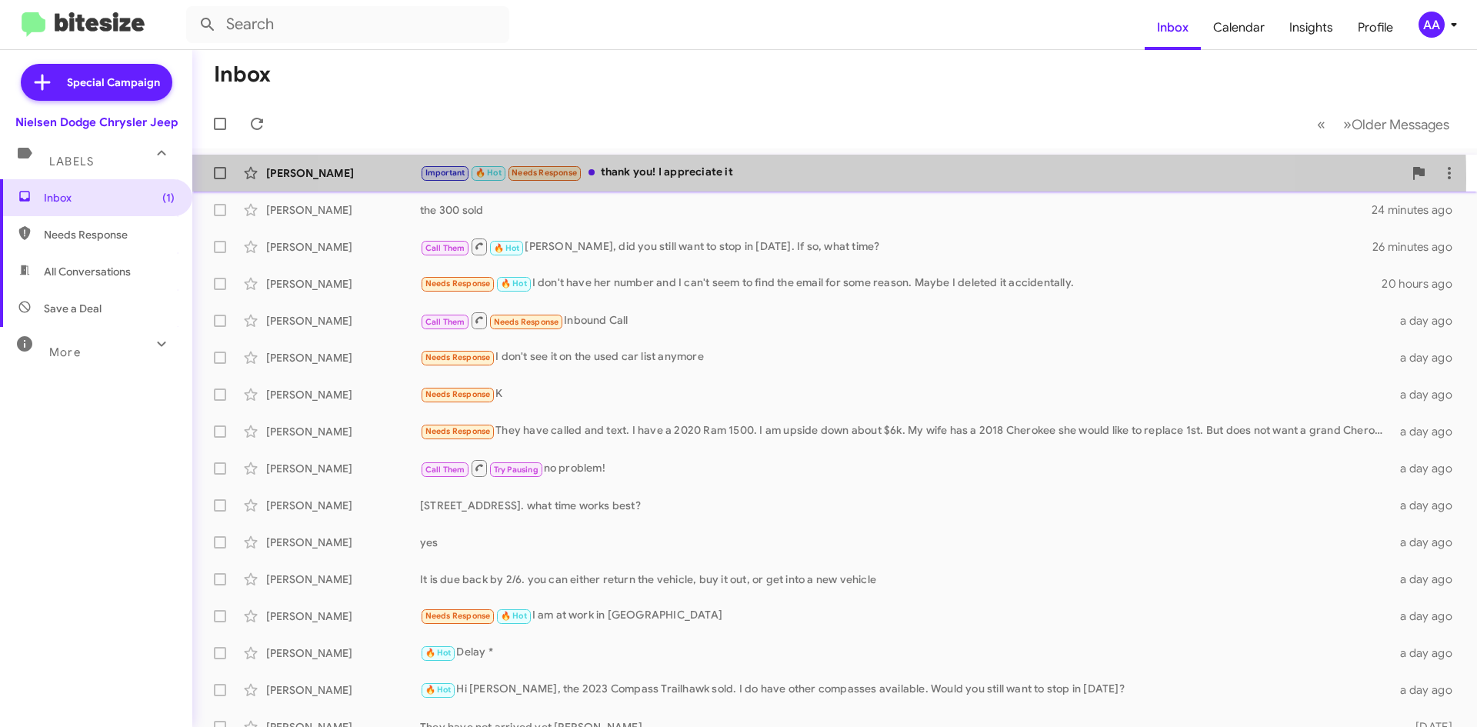
click at [794, 178] on div "Important 🔥 Hot Needs Response thank you! I appreciate it" at bounding box center [911, 173] width 983 height 18
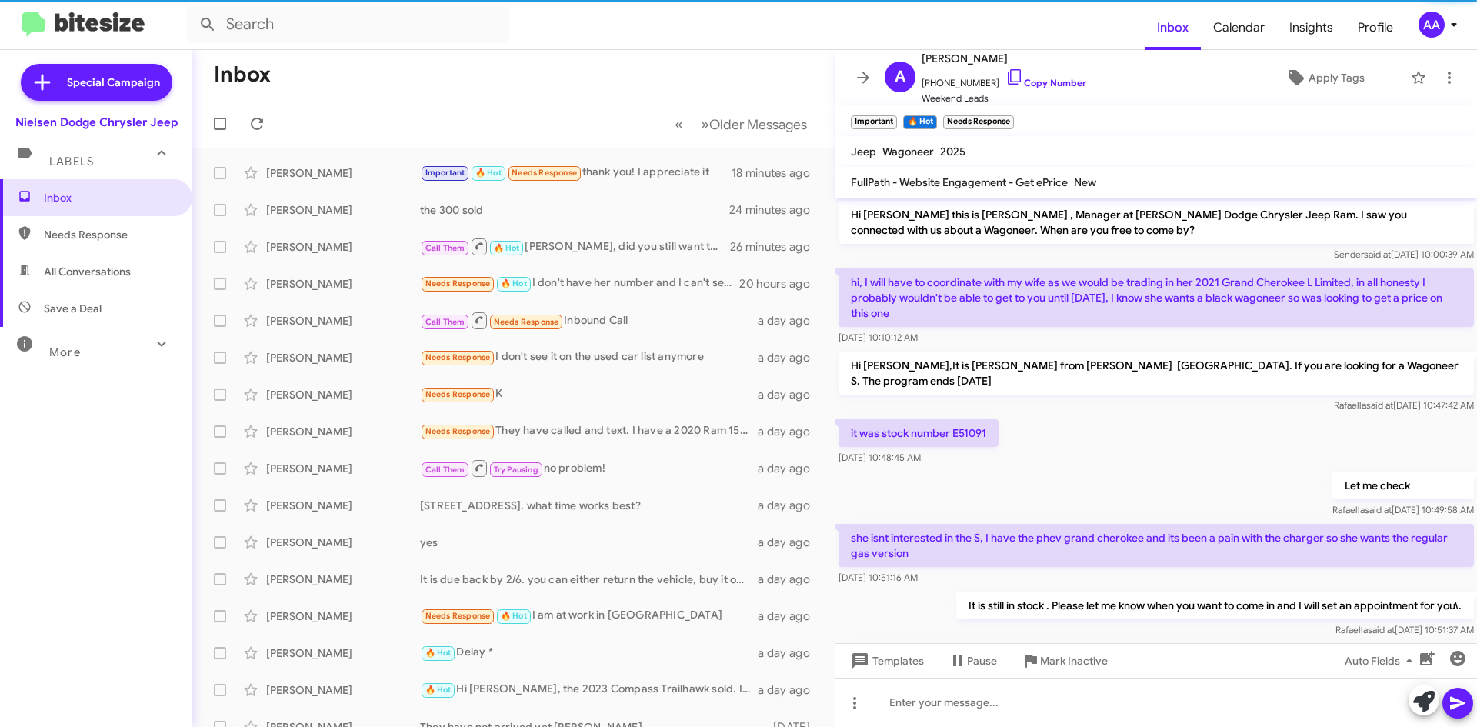
scroll to position [617, 0]
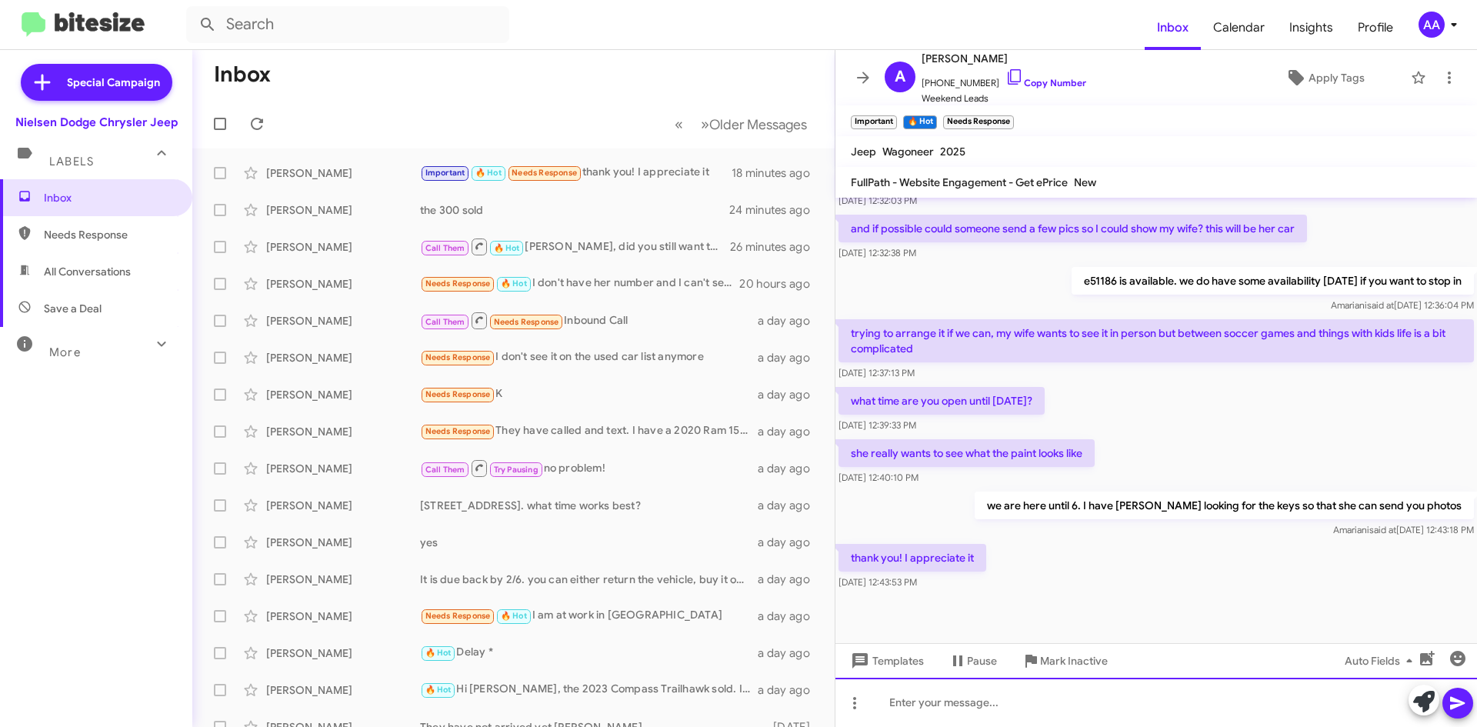
click at [953, 706] on div at bounding box center [1155, 702] width 641 height 49
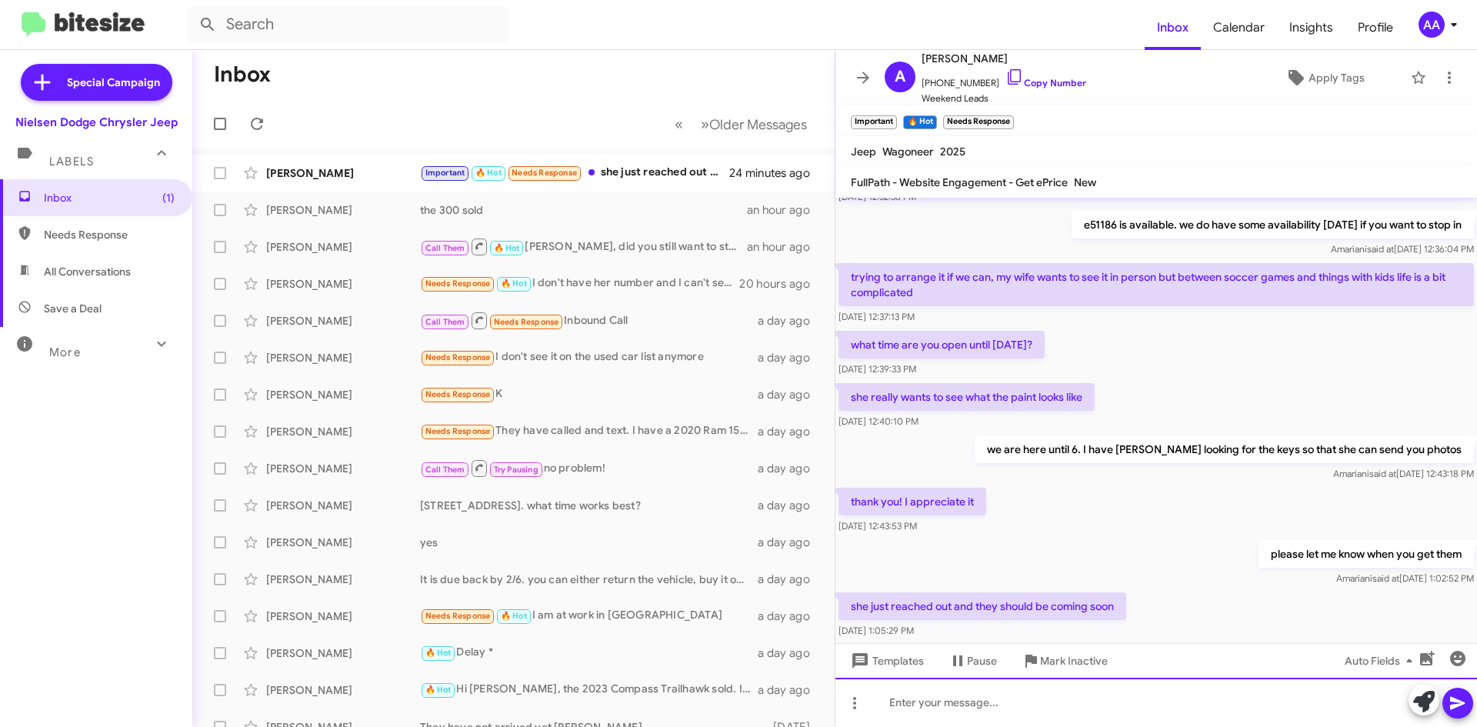
scroll to position [0, 0]
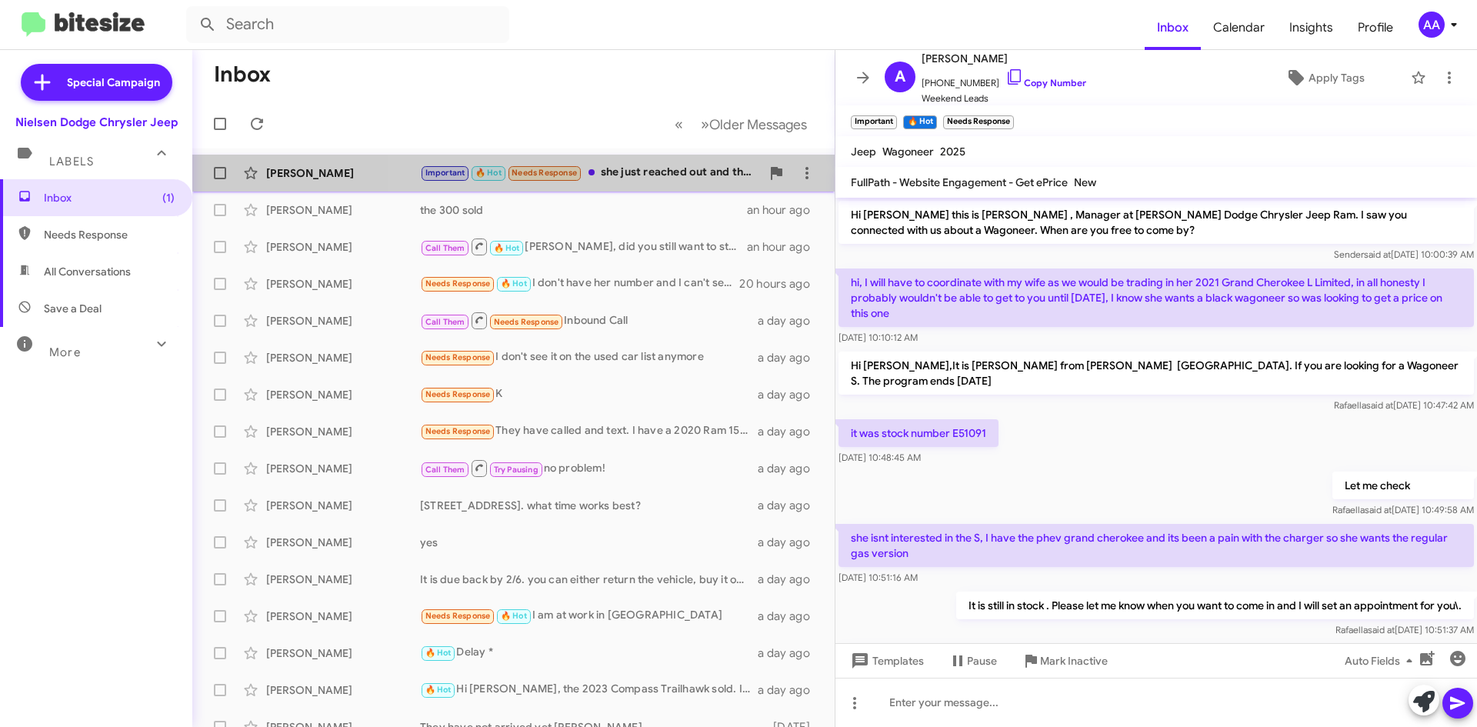
click at [641, 166] on div "Important 🔥 Hot Needs Response she just reached out and they should be coming s…" at bounding box center [590, 173] width 341 height 18
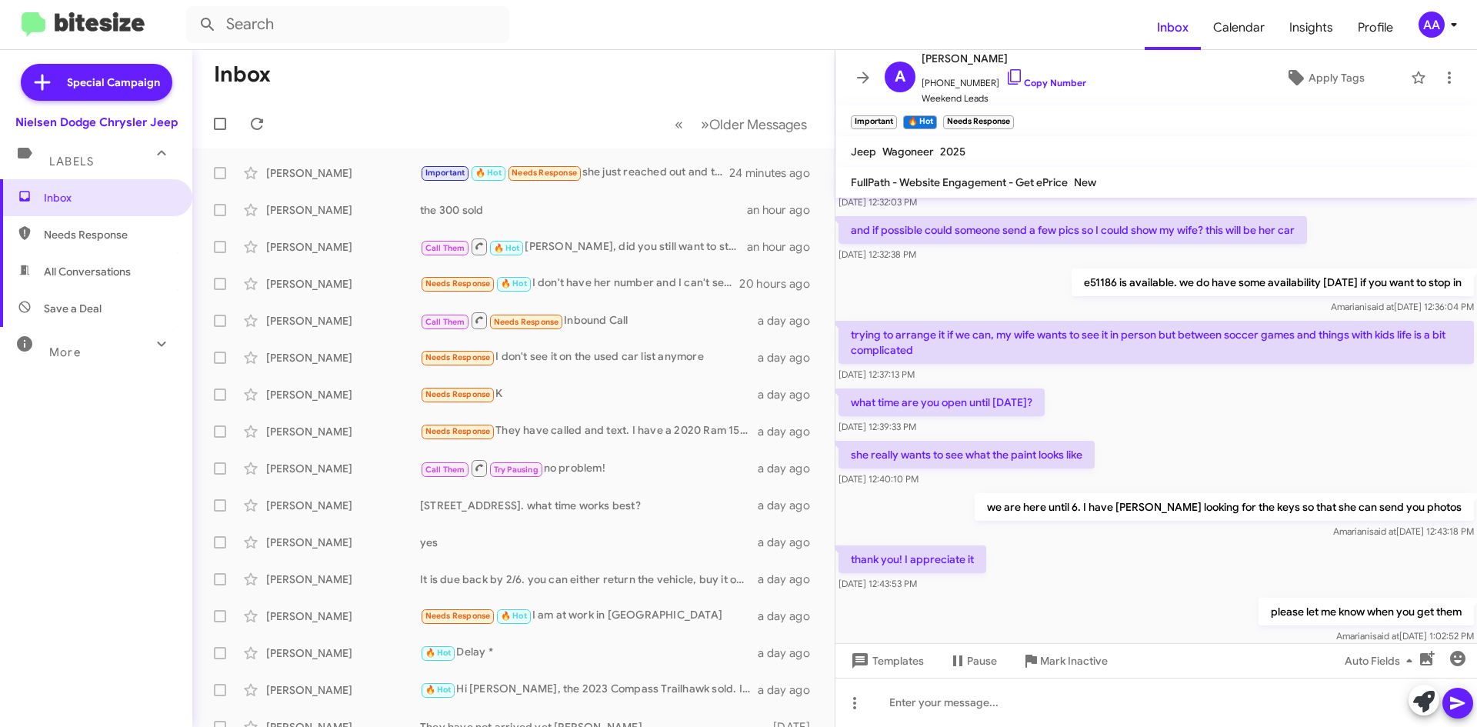
scroll to position [729, 0]
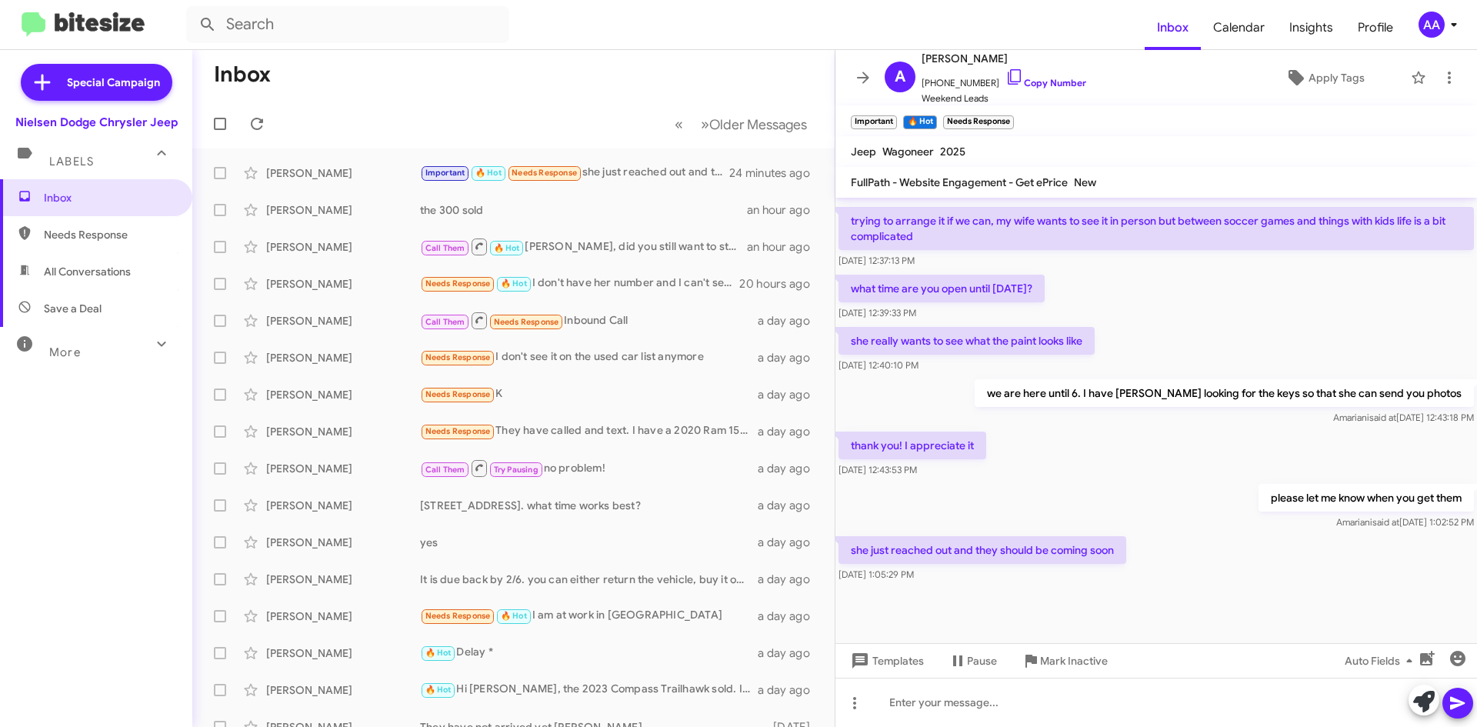
click at [1098, 435] on div "thank you! I appreciate it [DATE] 12:43:53 PM" at bounding box center [1155, 454] width 641 height 52
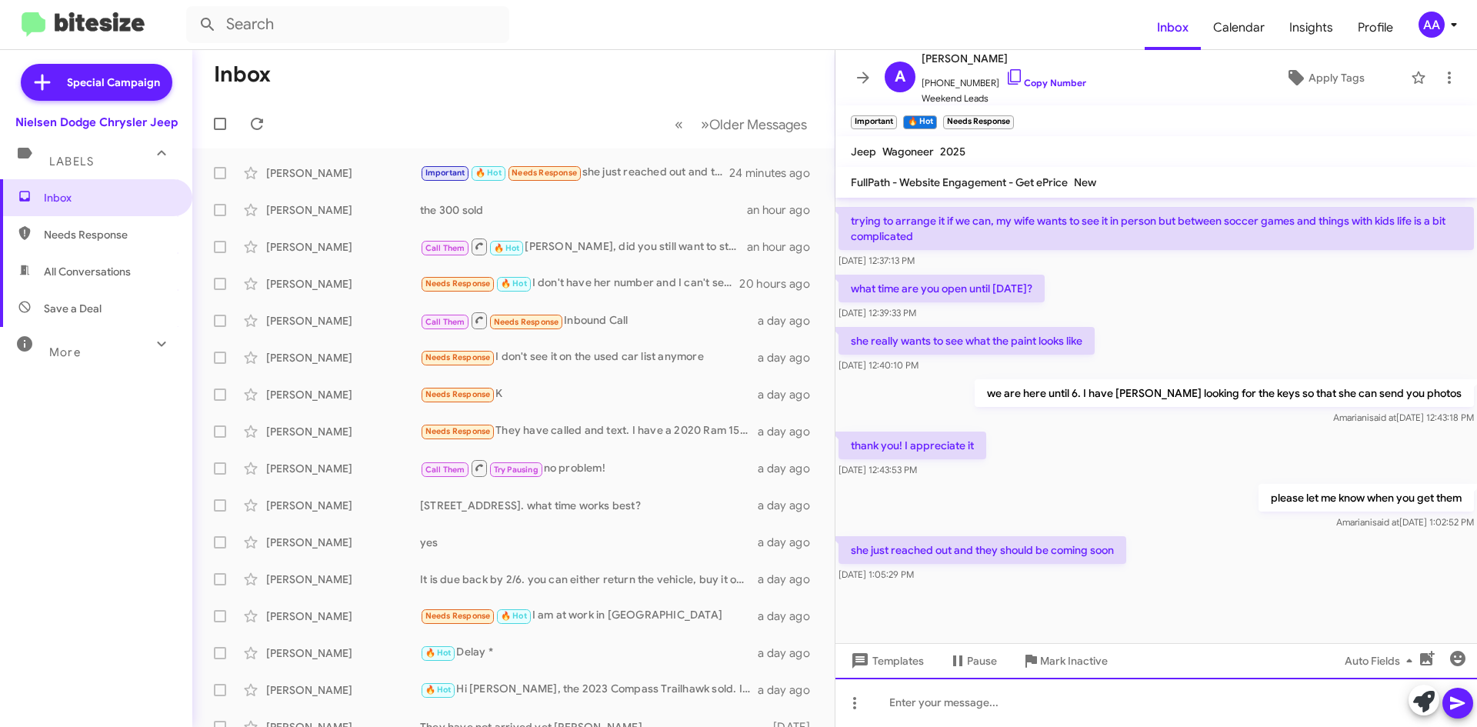
click at [934, 698] on div at bounding box center [1155, 702] width 641 height 49
